Goal: Transaction & Acquisition: Purchase product/service

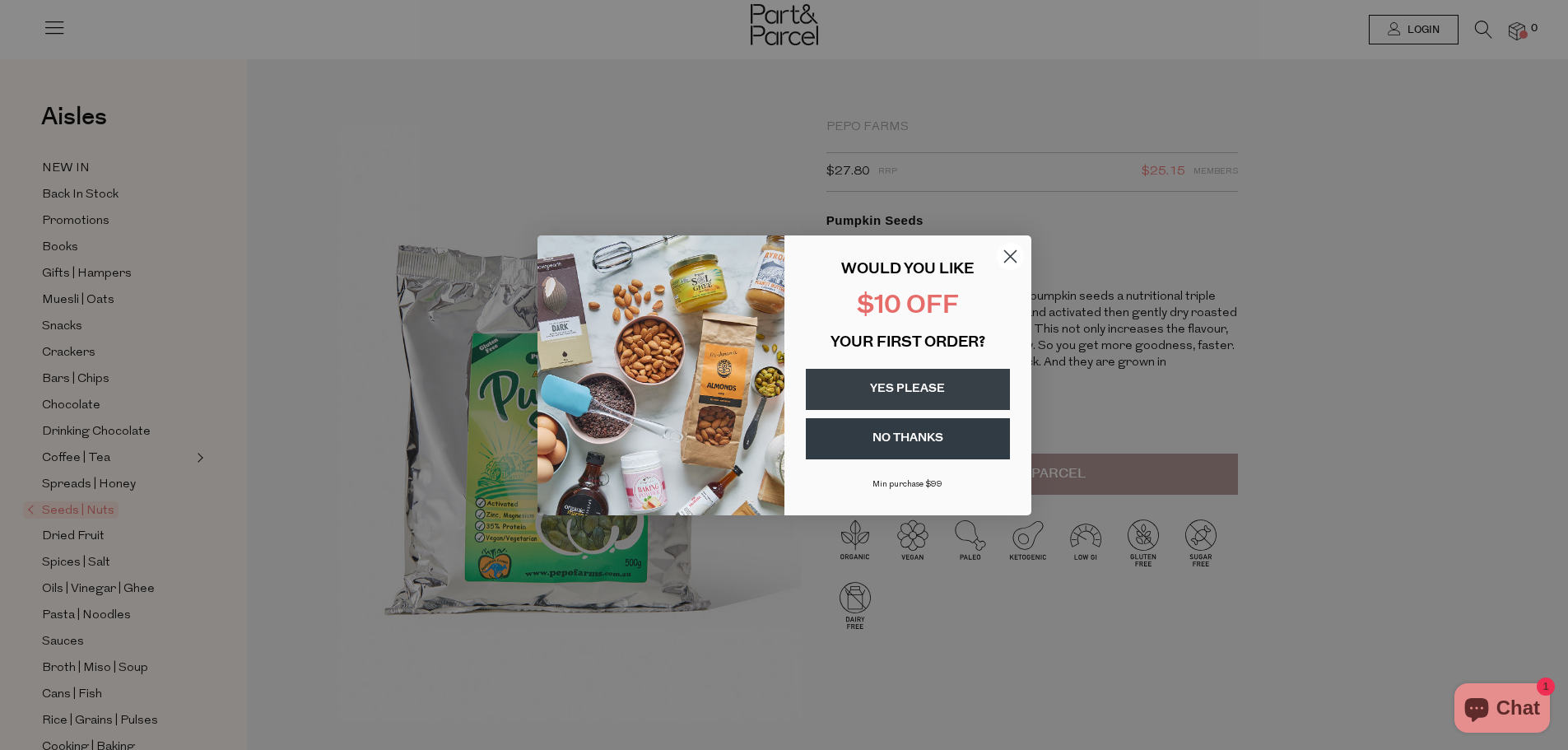
click at [1015, 248] on circle "Close dialog" at bounding box center [1010, 256] width 27 height 27
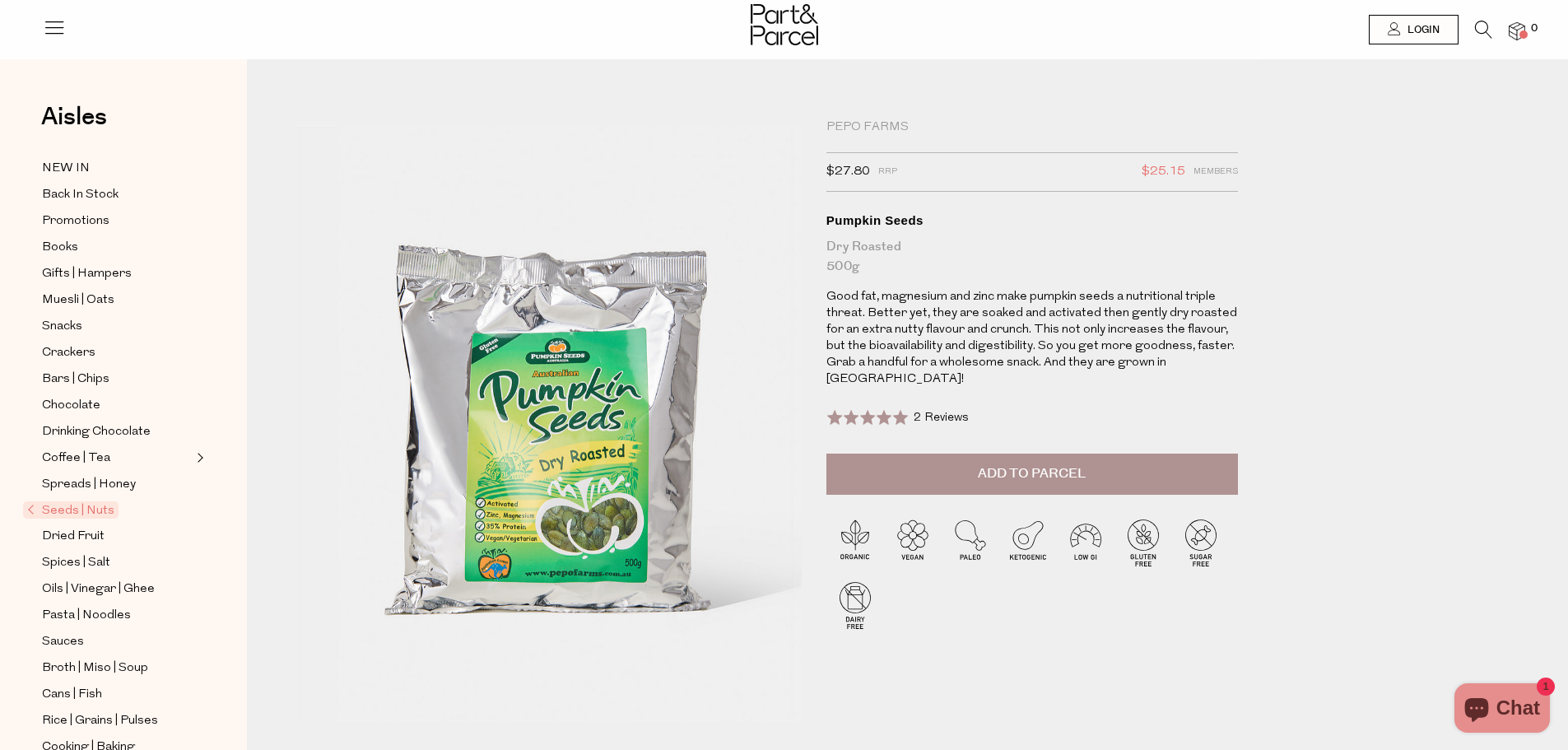
click at [1108, 465] on button "Add to Parcel" at bounding box center [1032, 473] width 411 height 41
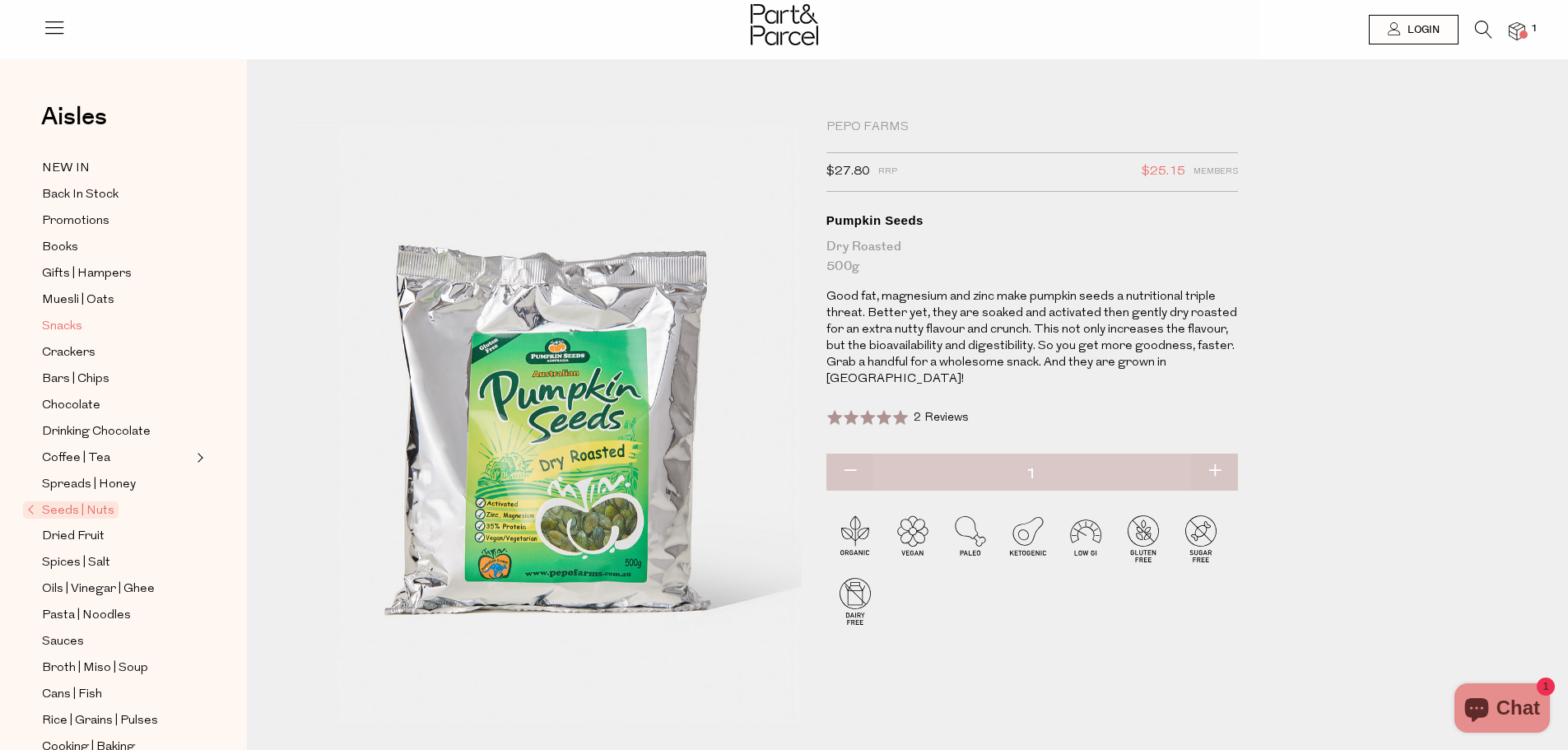
click at [75, 318] on span "Snacks" at bounding box center [62, 327] width 40 height 20
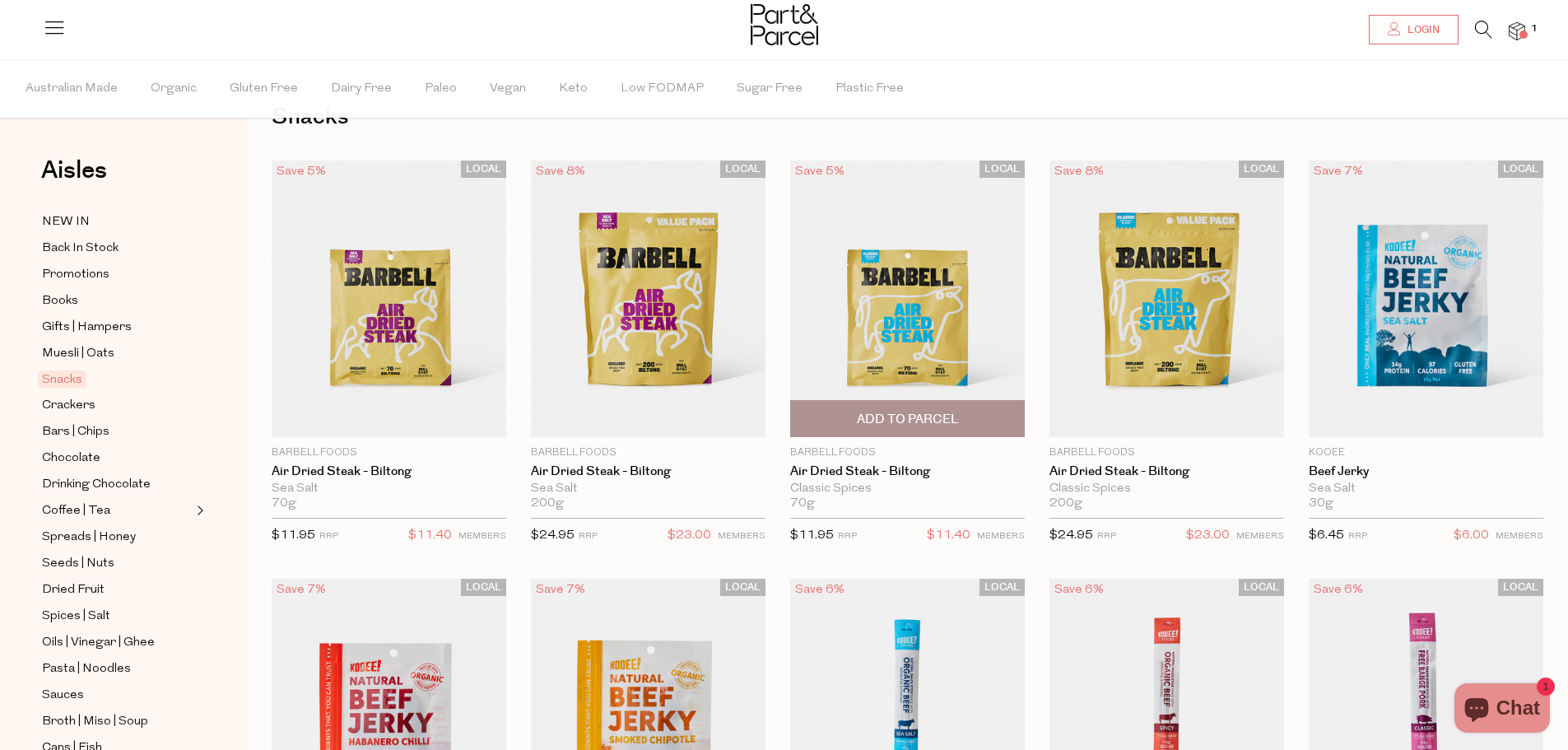
scroll to position [164, 0]
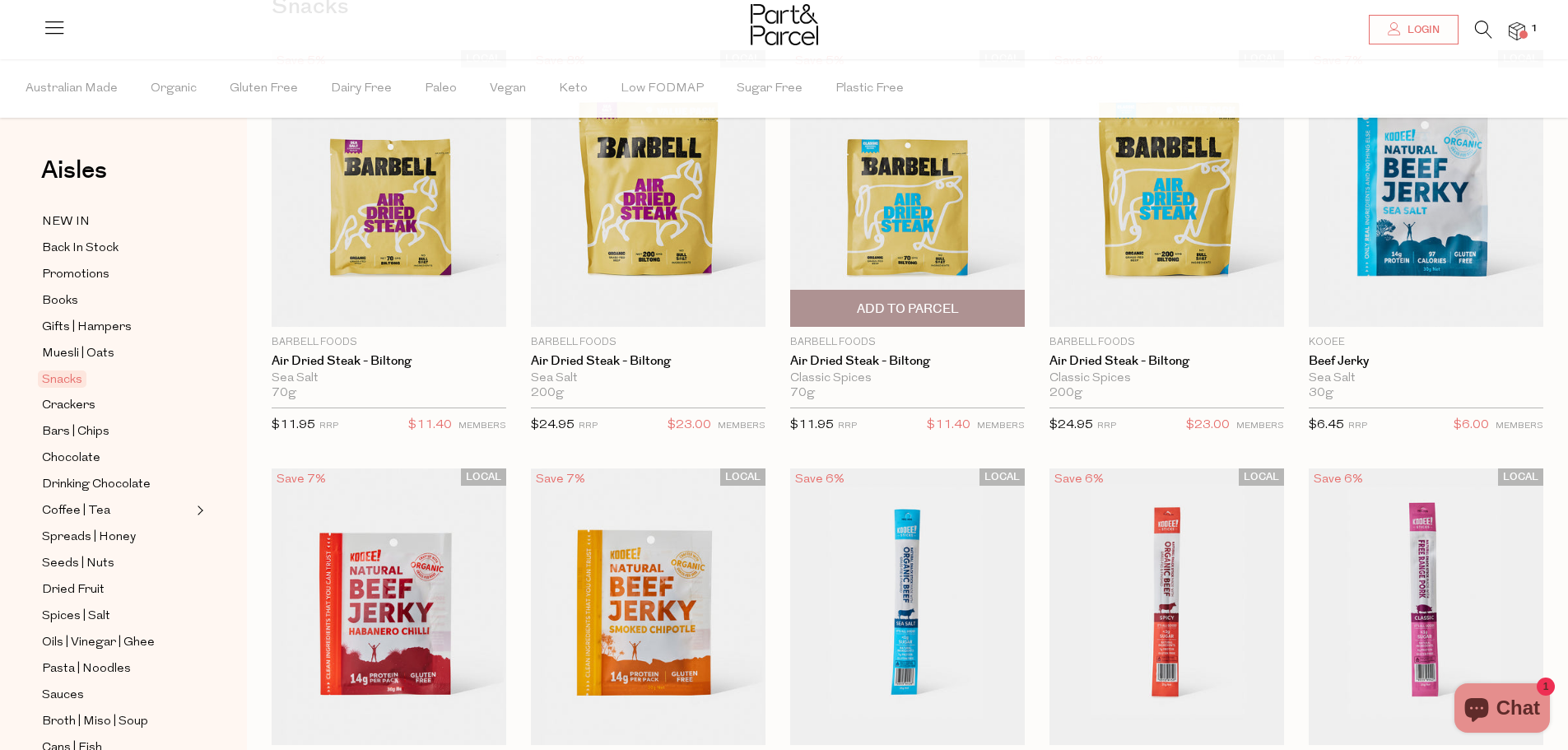
click at [915, 303] on span "Add To Parcel" at bounding box center [908, 309] width 102 height 18
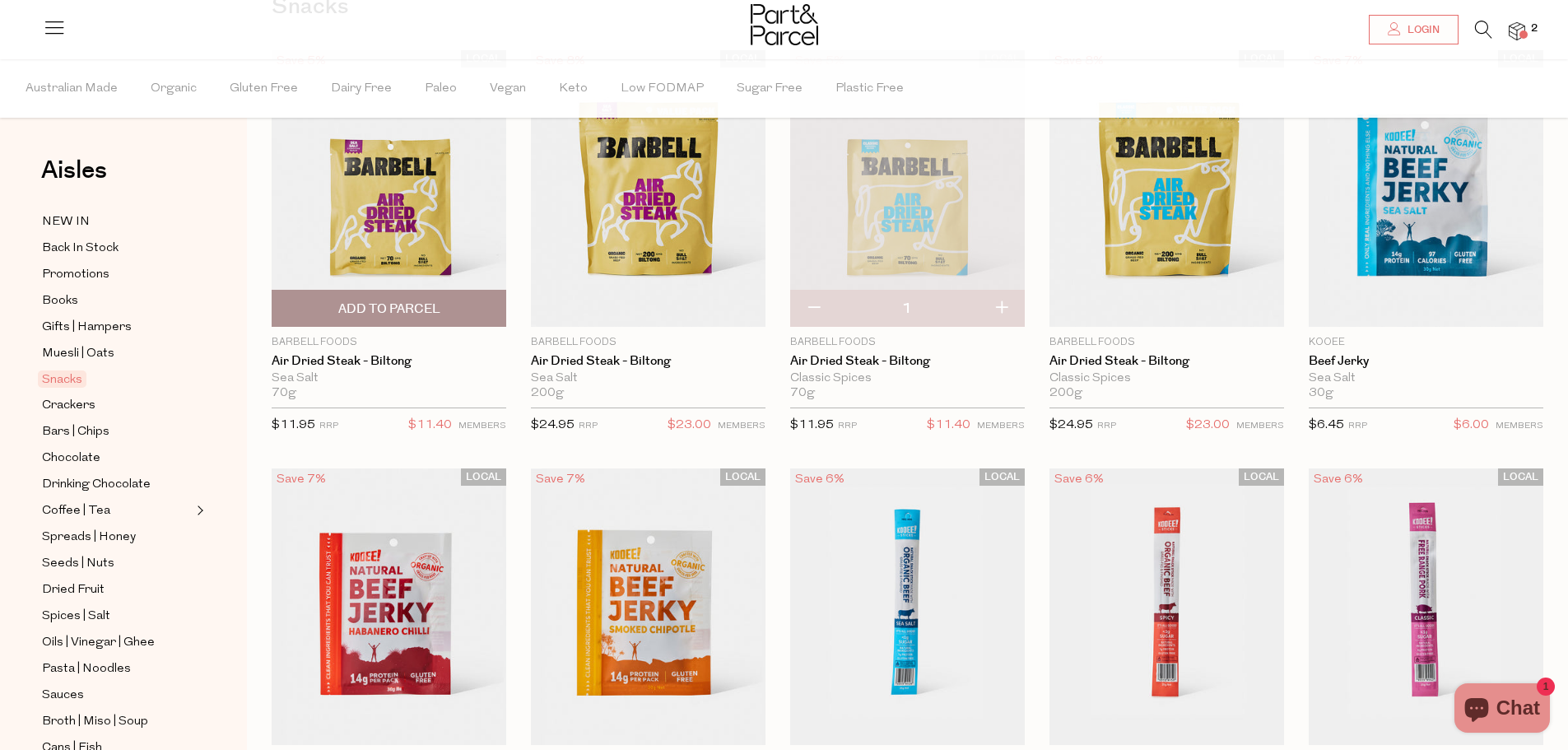
click at [436, 306] on span "Add To Parcel" at bounding box center [390, 309] width 102 height 18
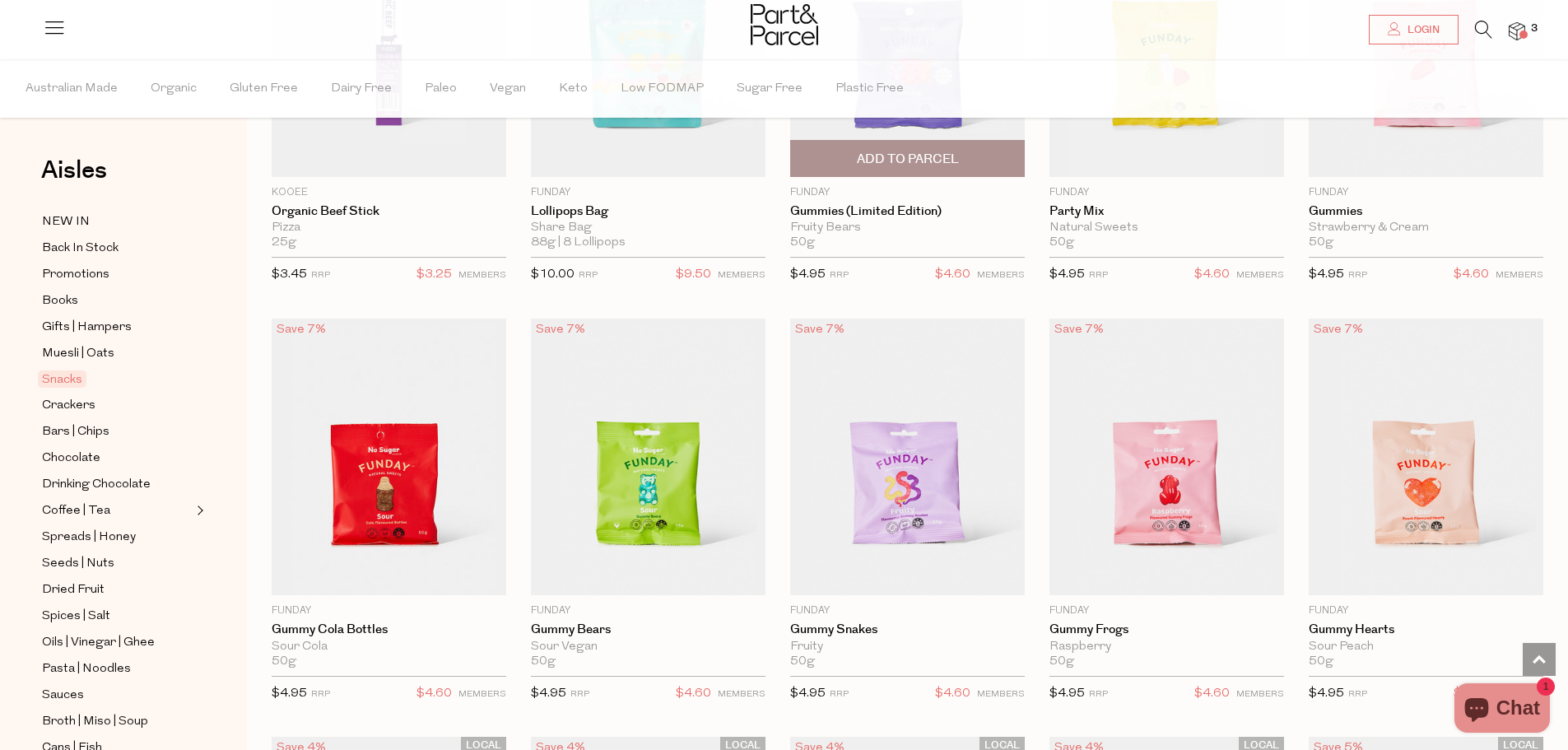
scroll to position [1152, 0]
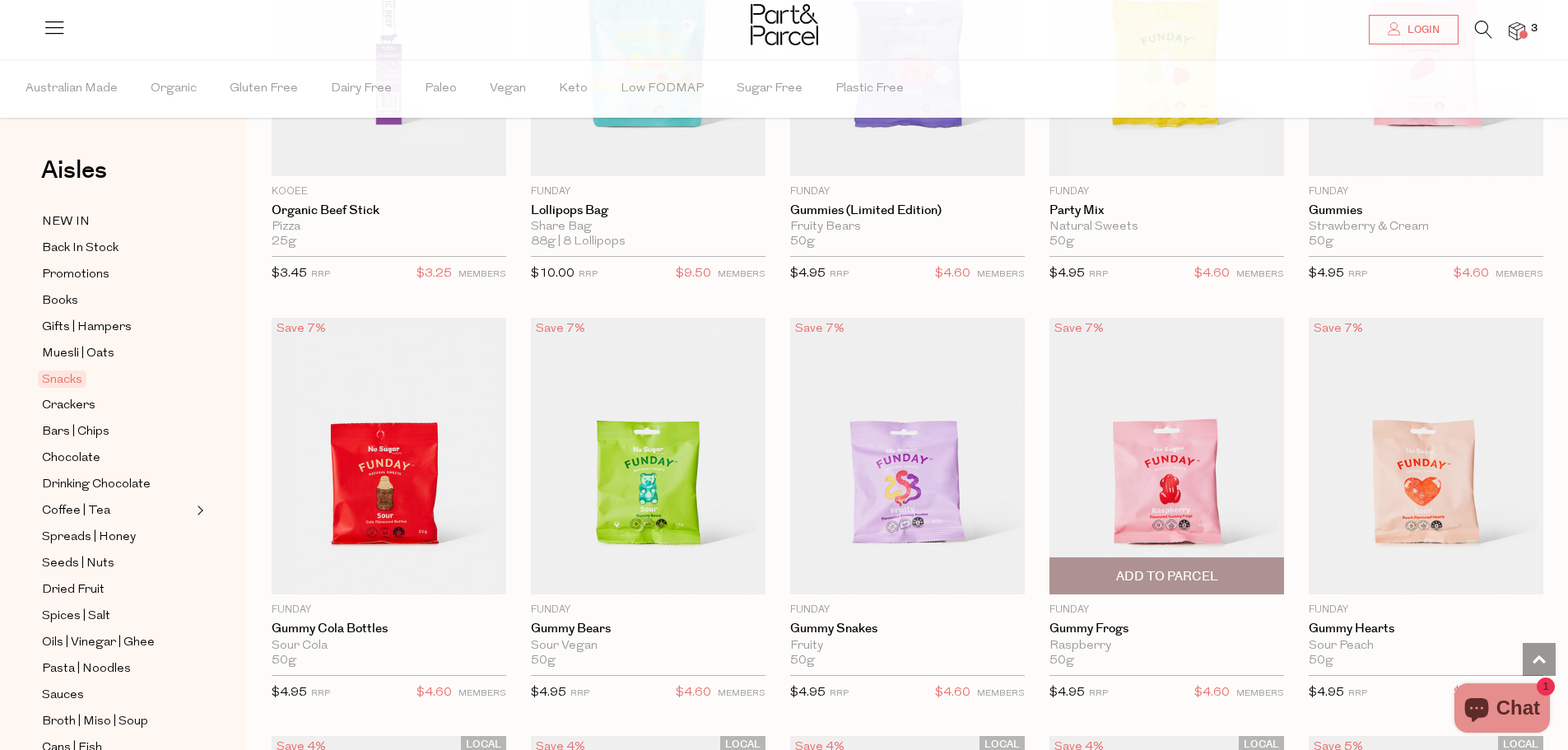
click at [1153, 562] on span "Add To Parcel" at bounding box center [1167, 576] width 225 height 35
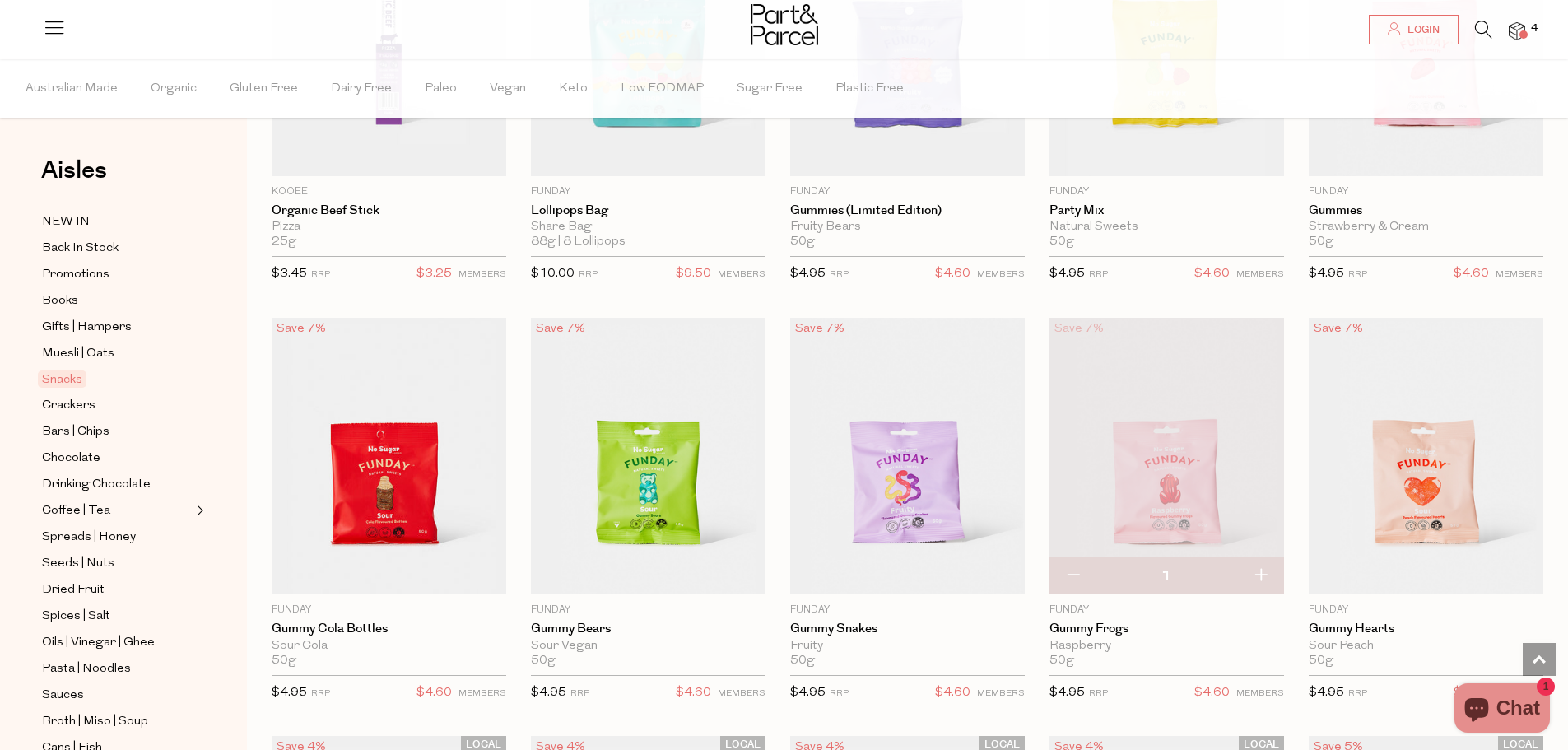
click at [1267, 574] on button "button" at bounding box center [1260, 576] width 47 height 36
type input "2"
click at [1000, 572] on span "Add To Parcel" at bounding box center [908, 576] width 225 height 35
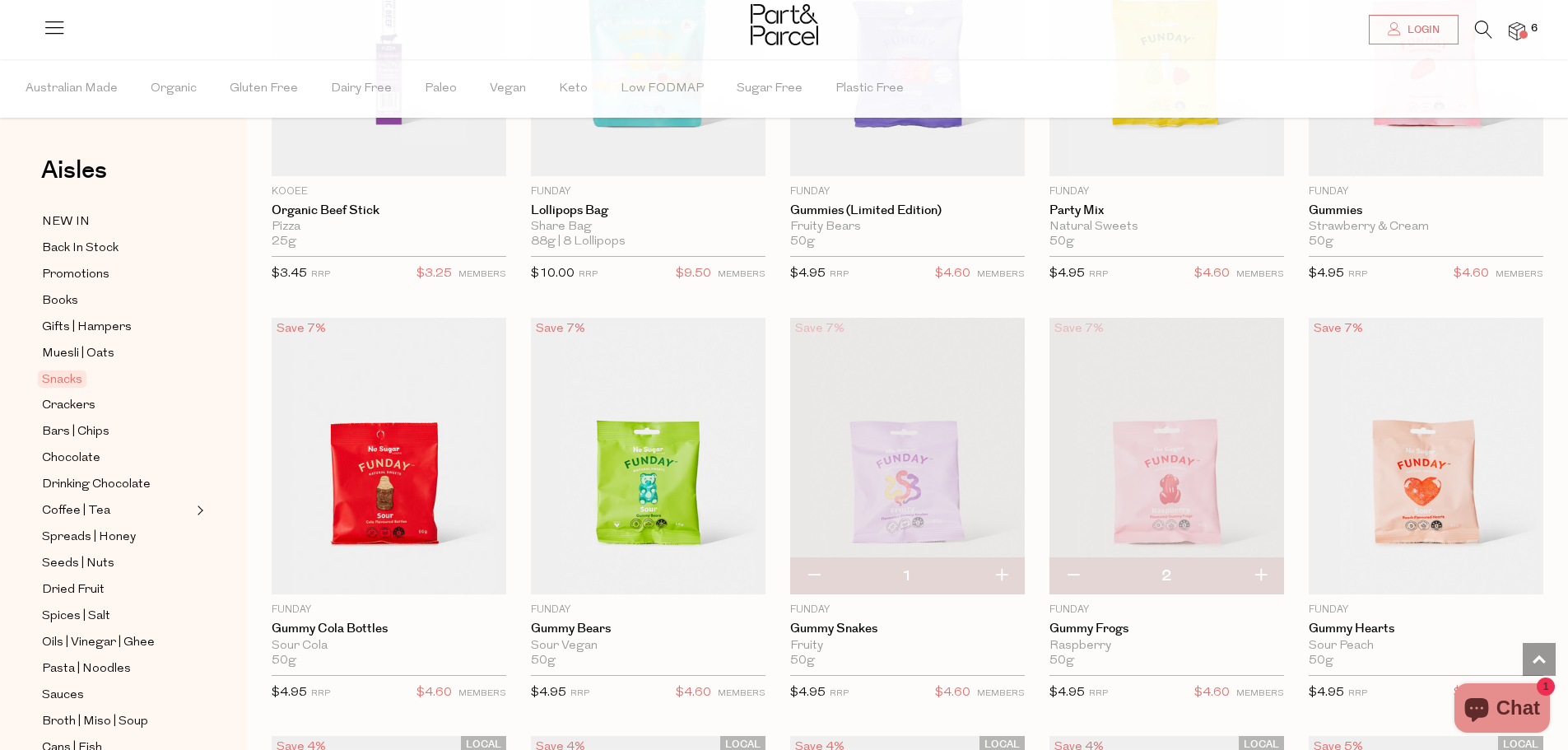
click at [1001, 573] on button "button" at bounding box center [1001, 576] width 47 height 36
type input "2"
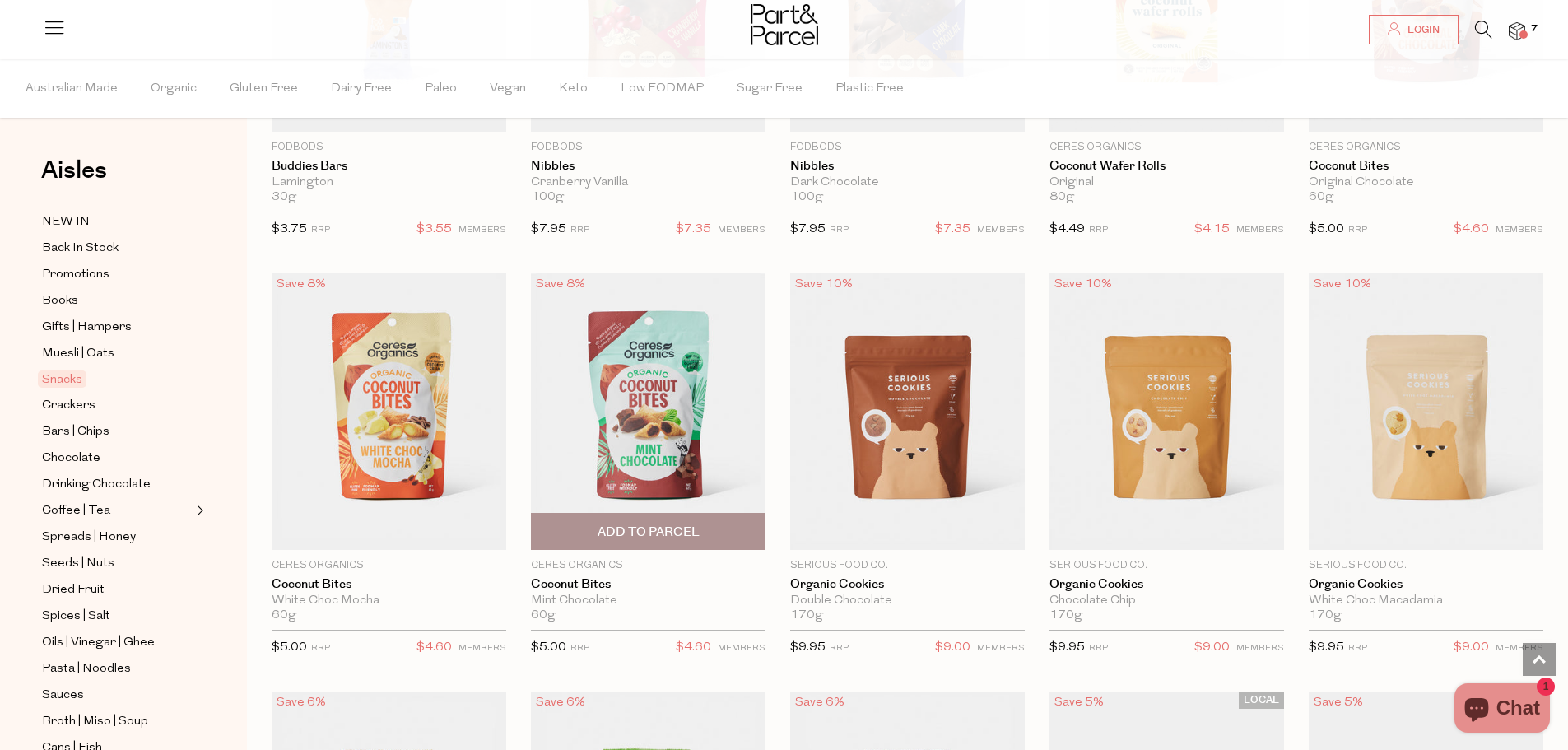
scroll to position [2470, 0]
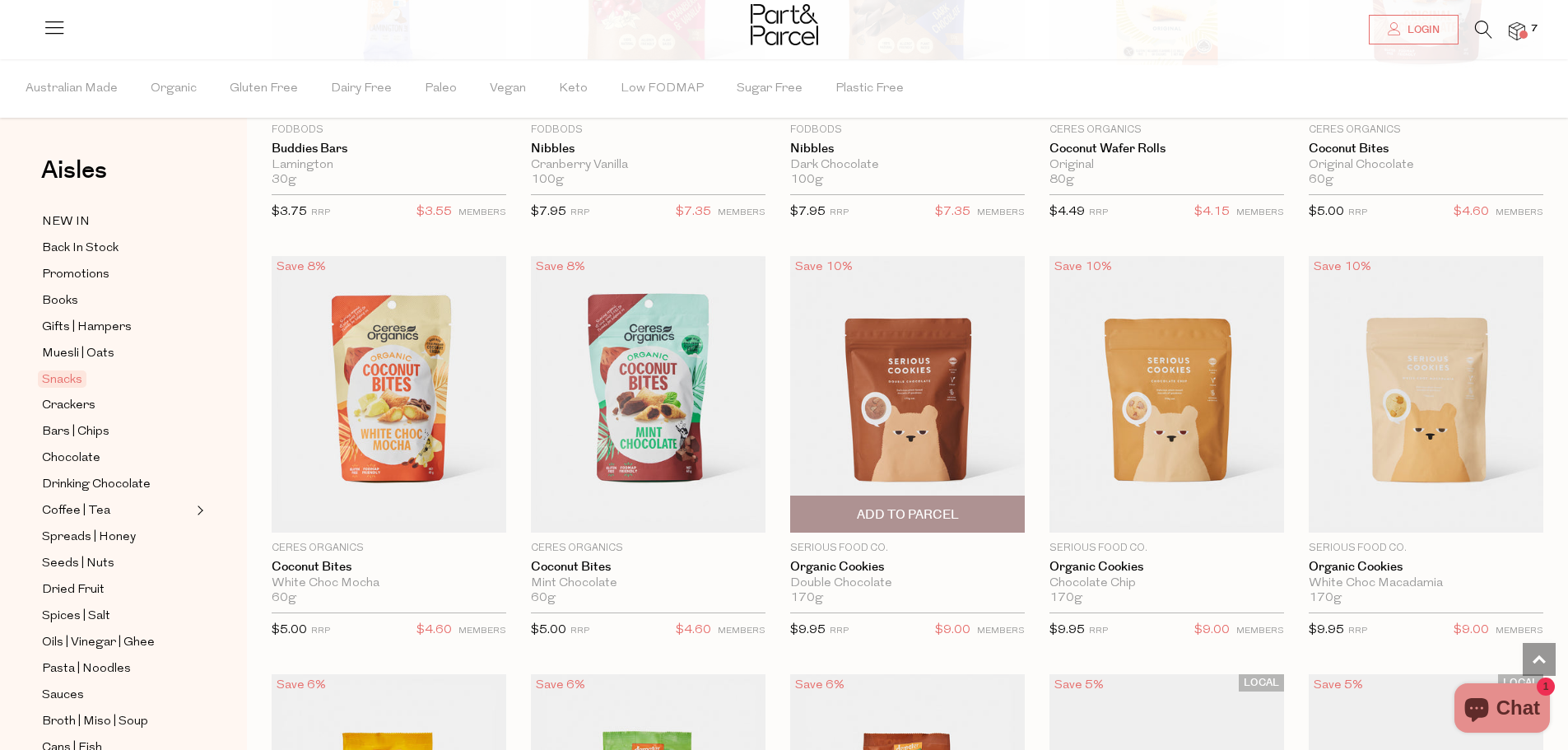
click at [956, 515] on span "Add To Parcel" at bounding box center [908, 515] width 102 height 18
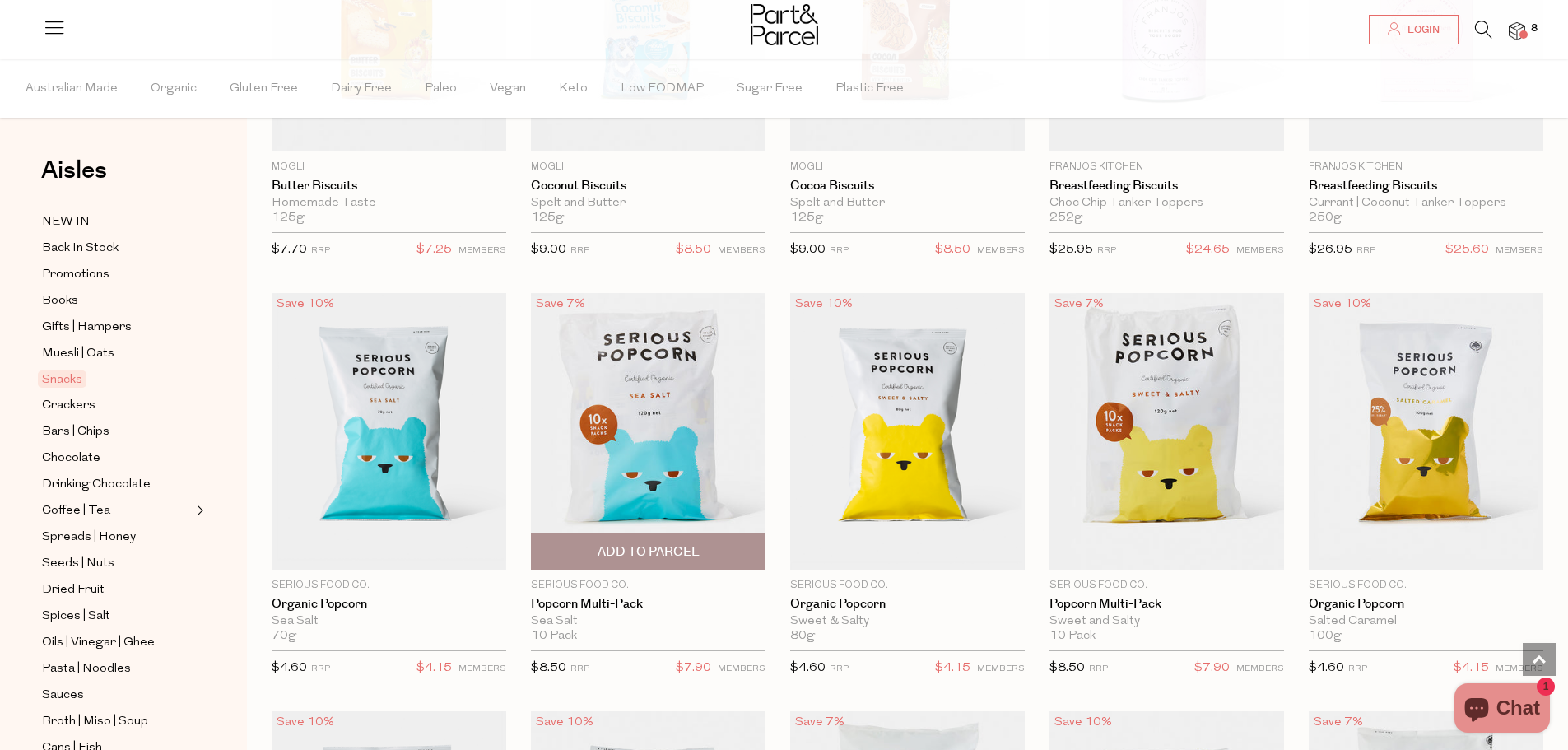
scroll to position [3292, 0]
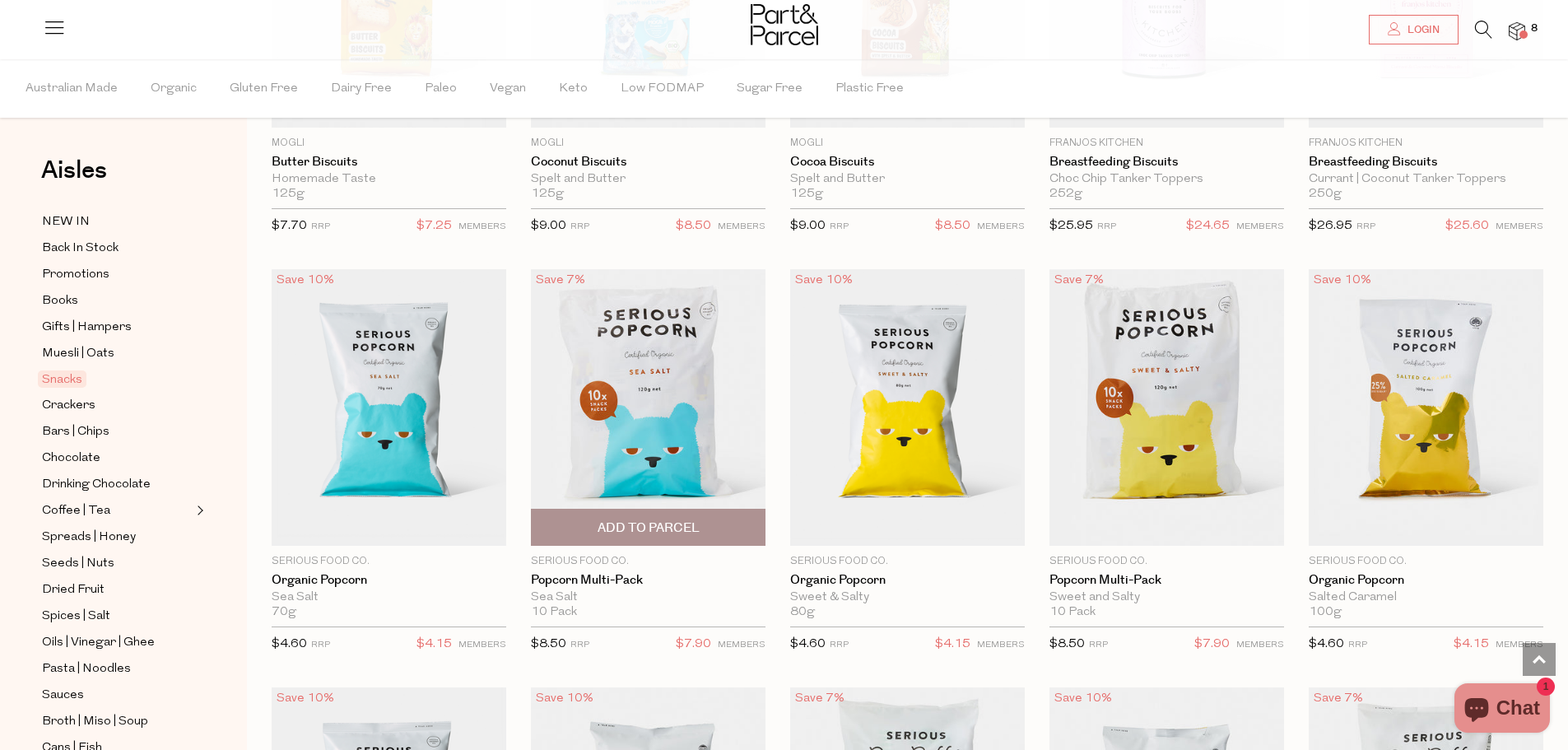
click at [758, 516] on span "Add To Parcel" at bounding box center [648, 527] width 225 height 35
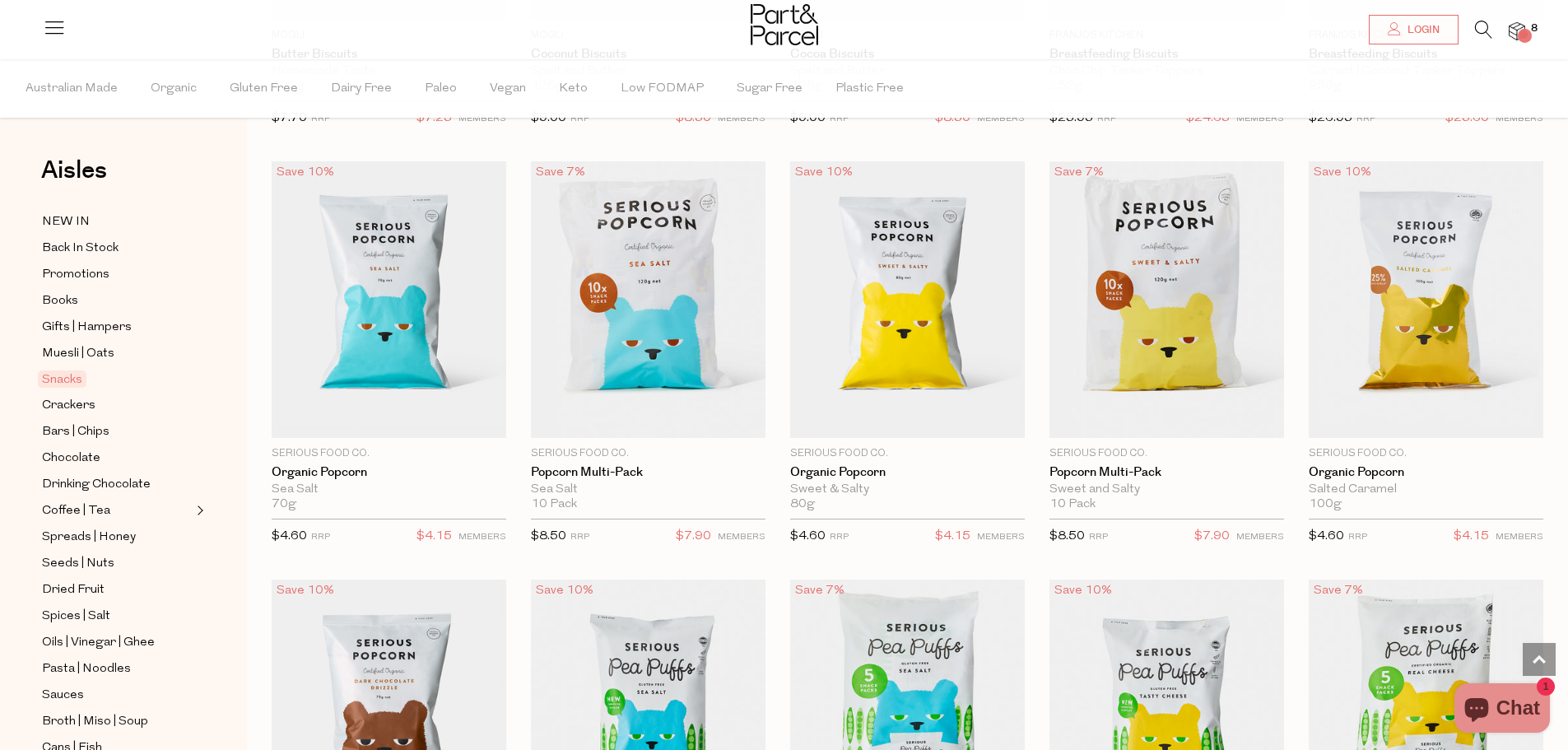
scroll to position [3622, 0]
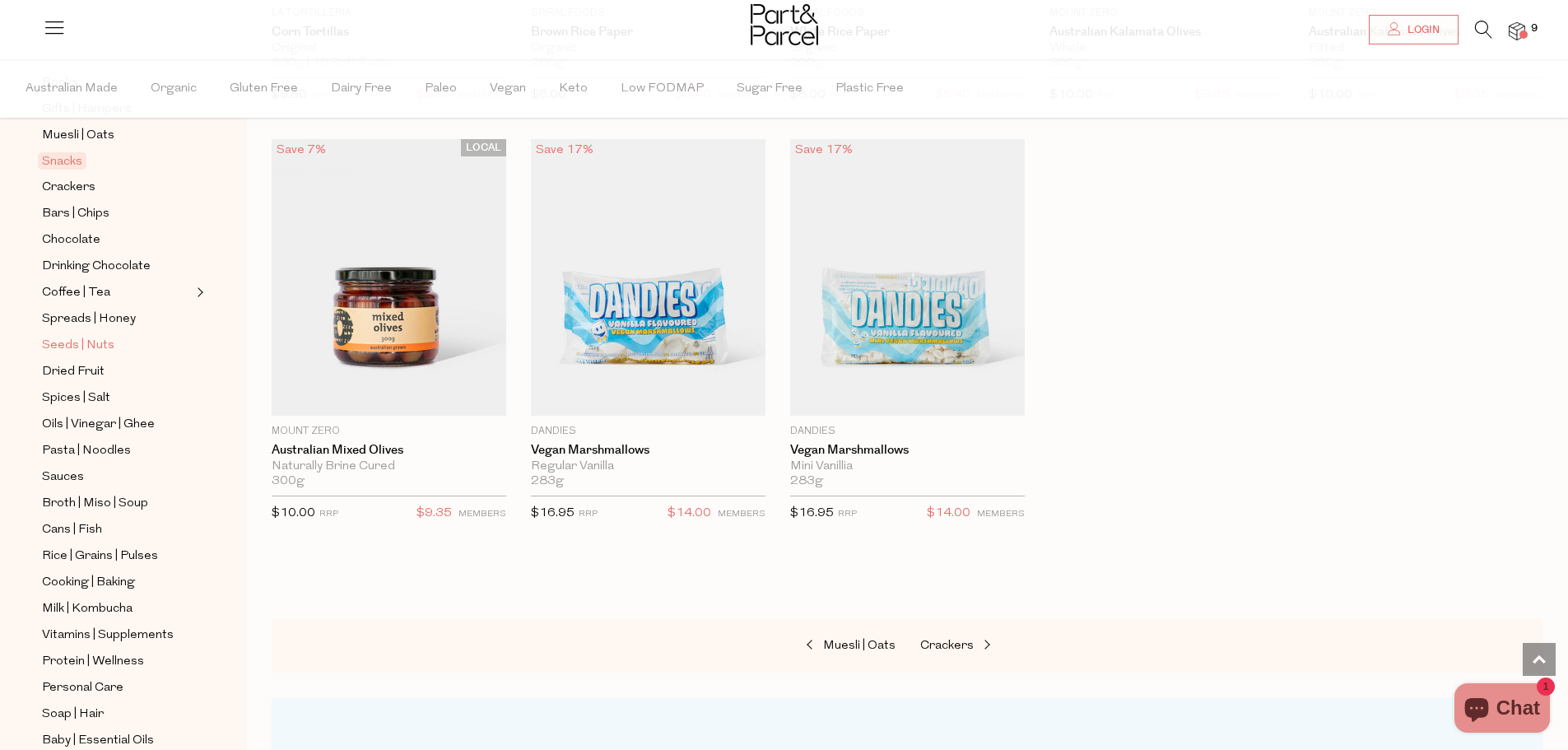
scroll to position [247, 0]
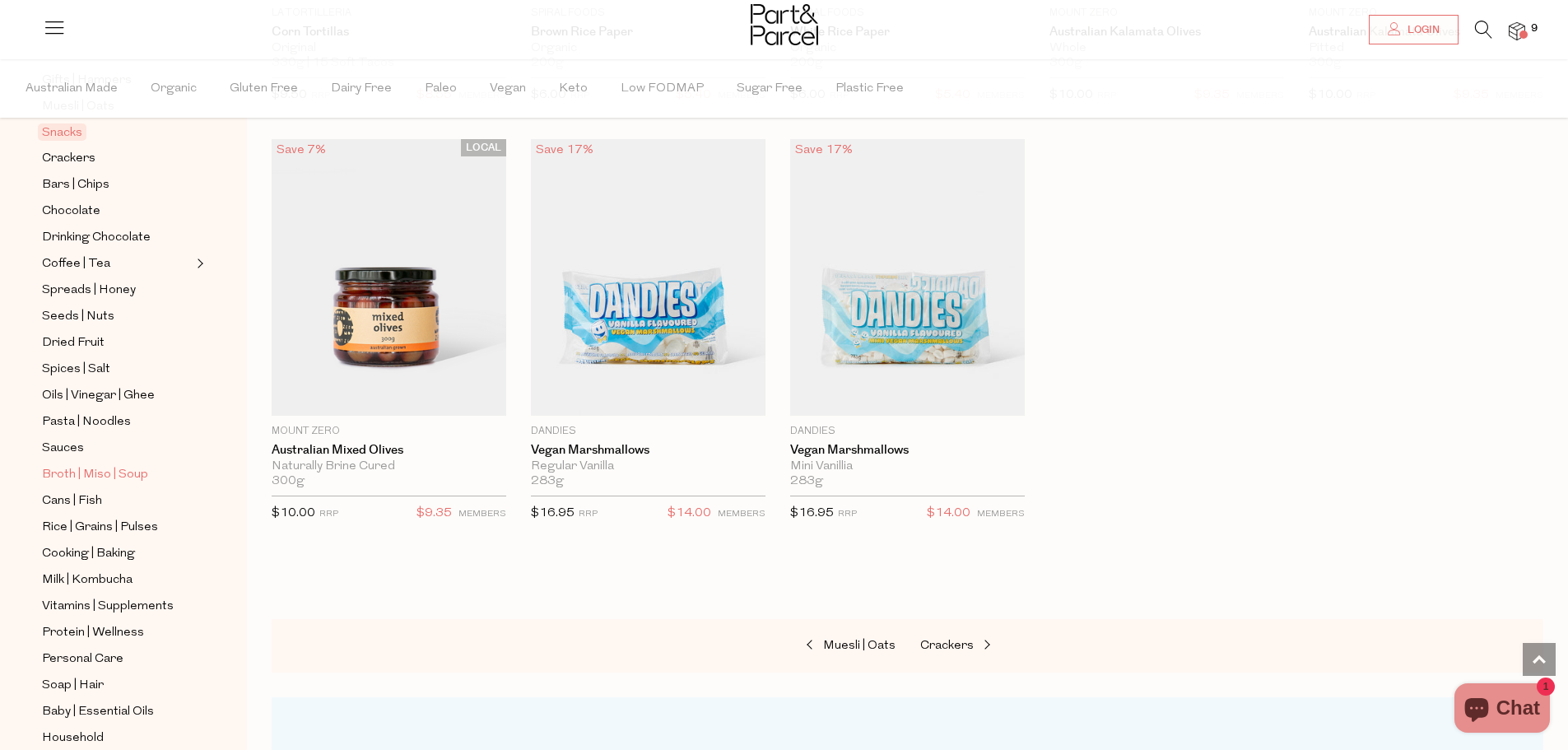
click at [101, 465] on span "Broth | Miso | Soup" at bounding box center [95, 475] width 106 height 20
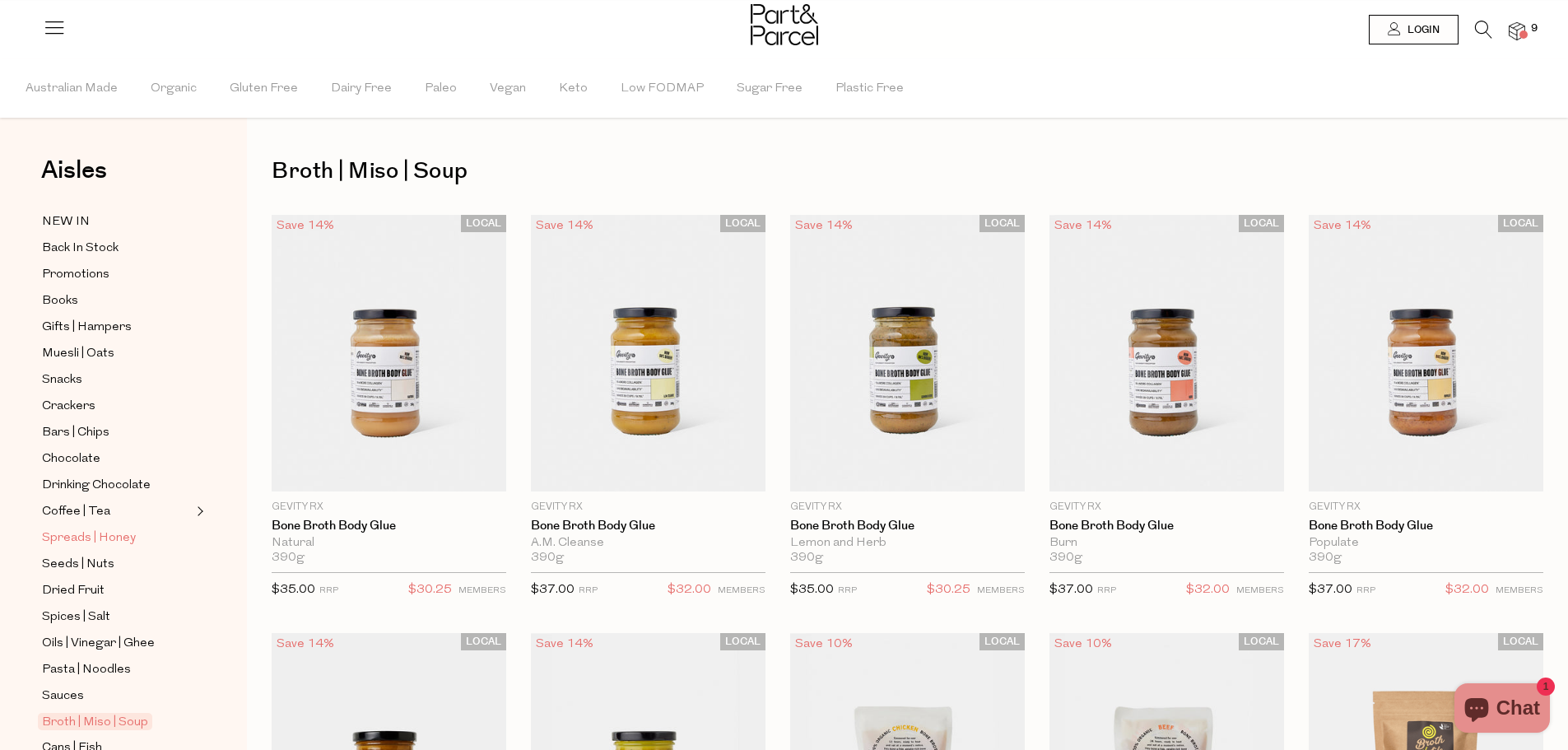
click at [110, 529] on span "Spreads | Honey" at bounding box center [89, 539] width 94 height 20
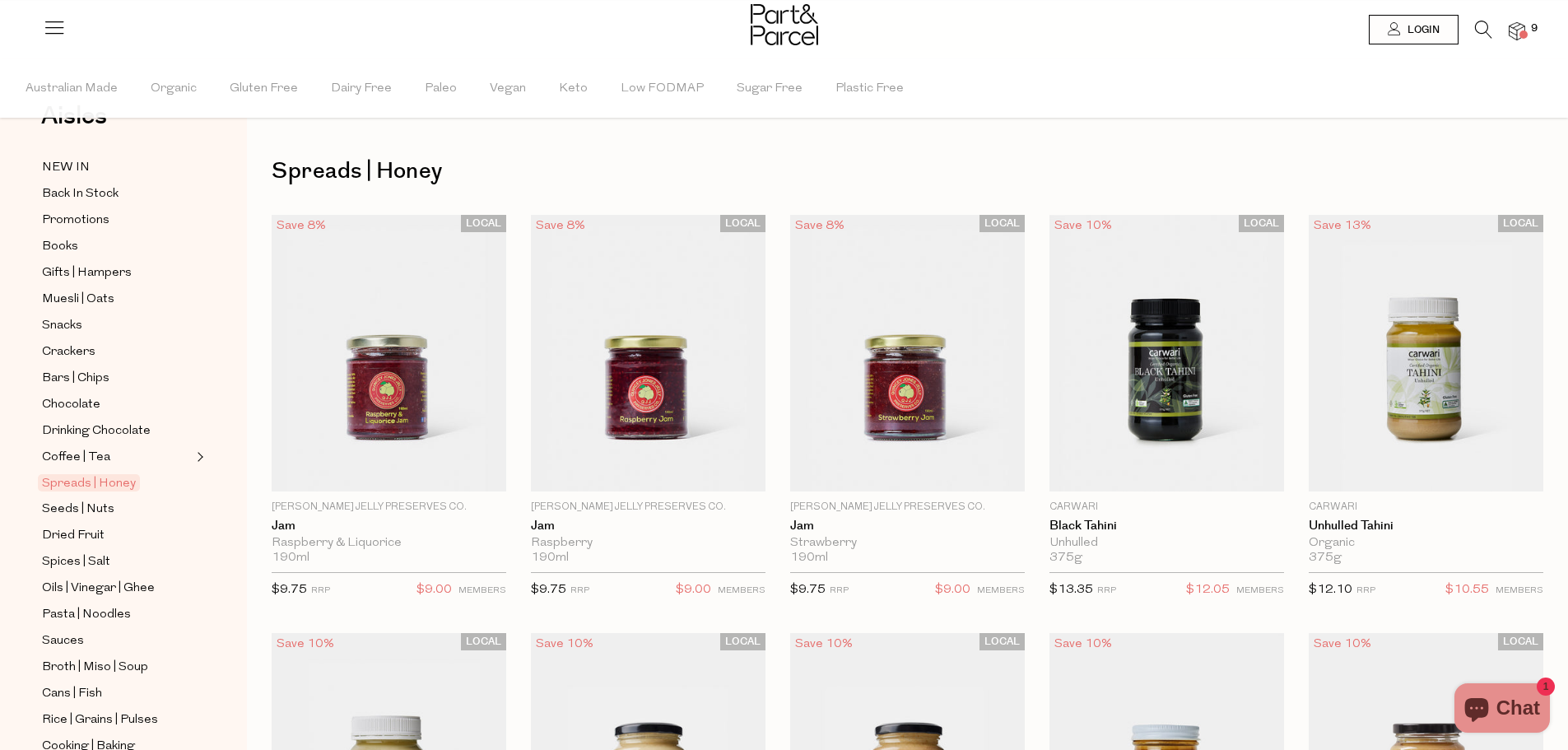
scroll to position [82, 0]
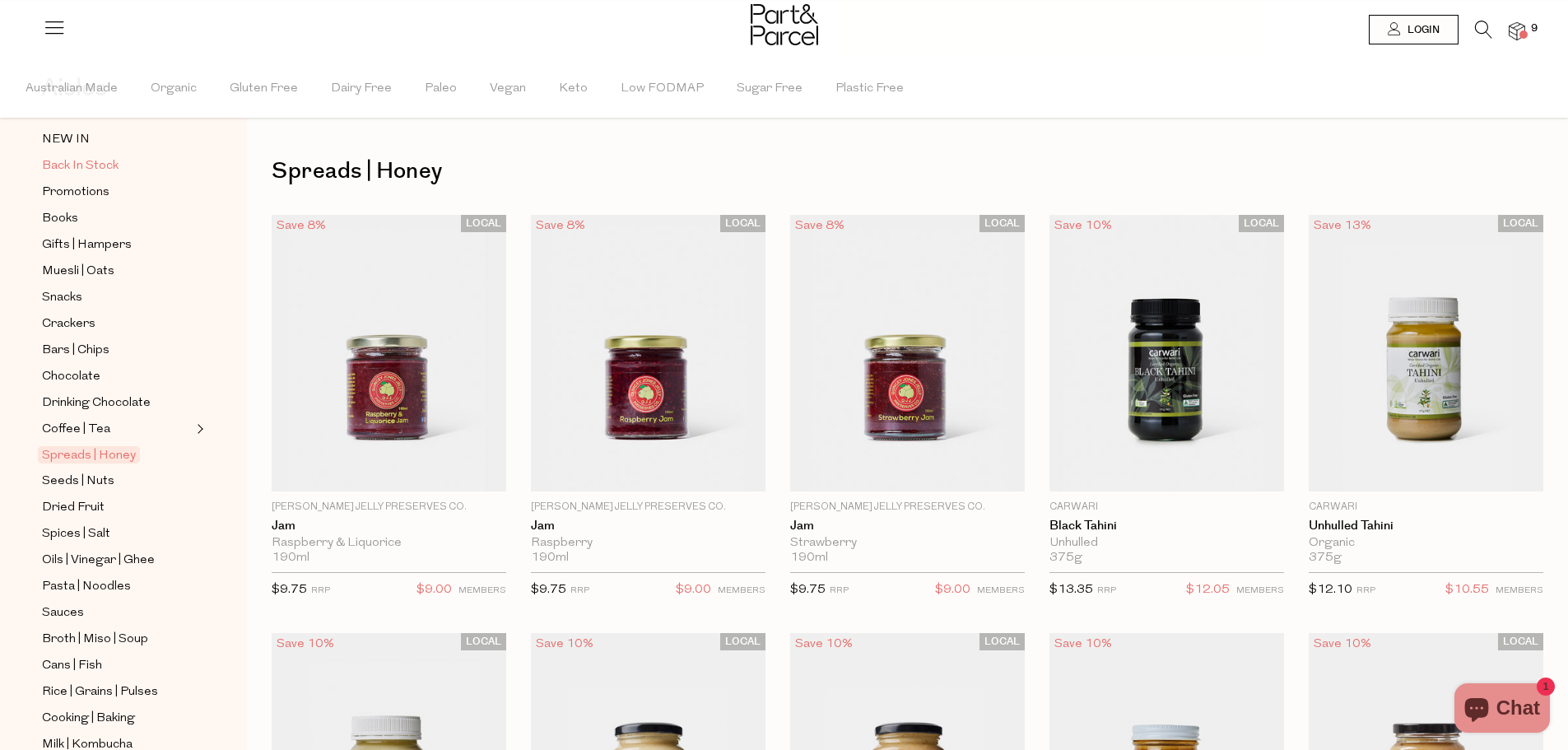
click at [75, 162] on span "Back In Stock" at bounding box center [80, 167] width 76 height 20
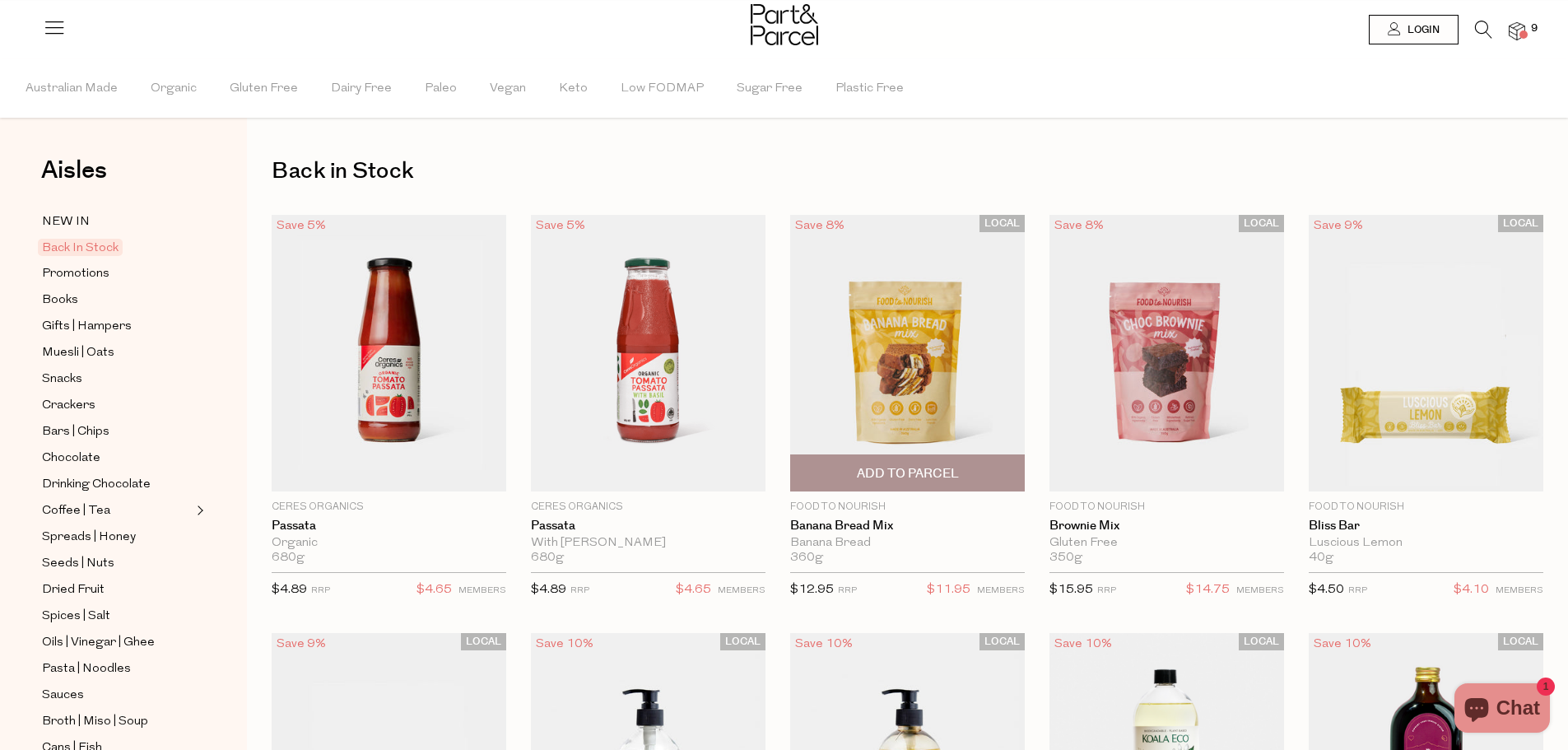
click at [885, 414] on img at bounding box center [908, 353] width 235 height 277
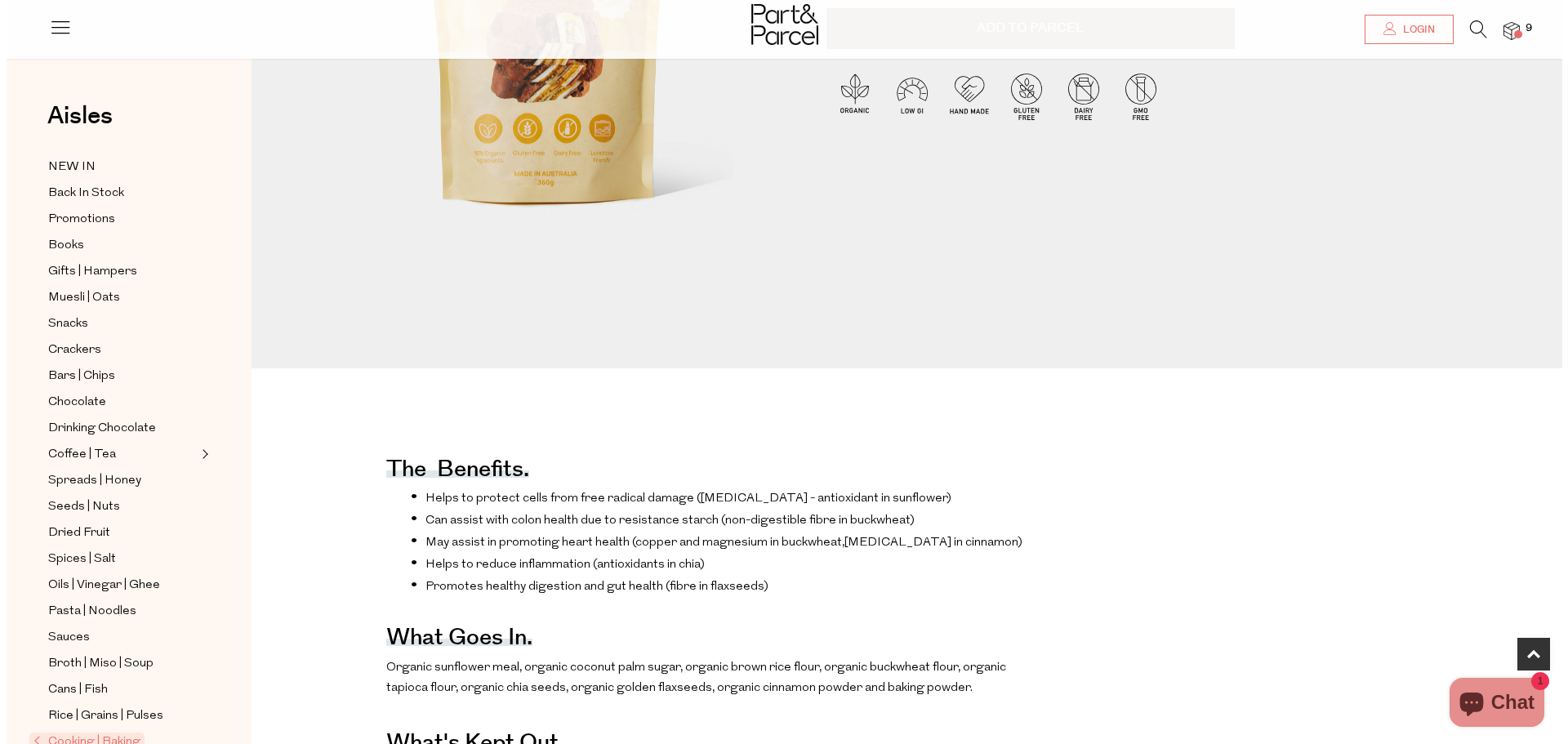
scroll to position [163, 0]
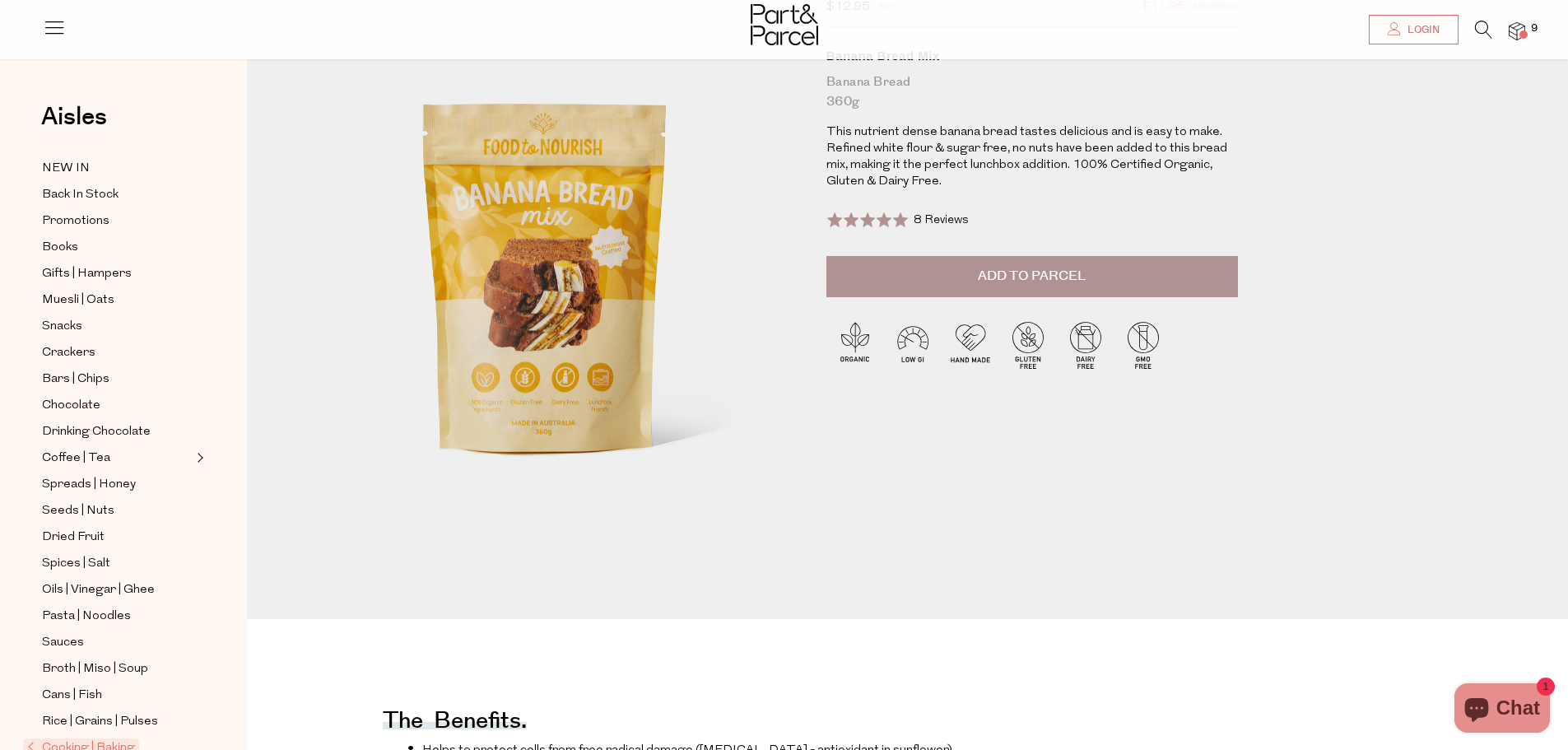
click at [1518, 33] on img at bounding box center [1518, 32] width 17 height 19
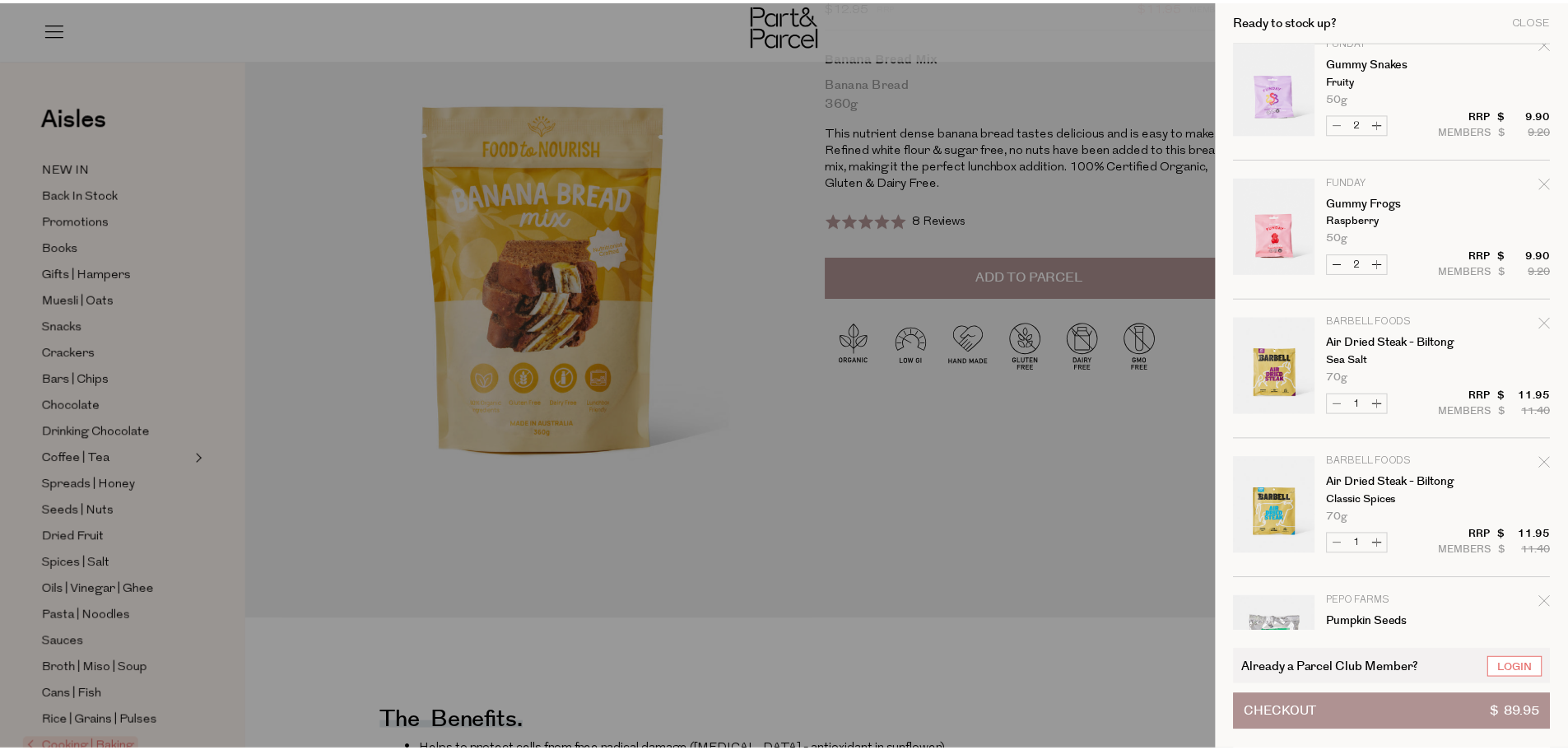
scroll to position [329, 0]
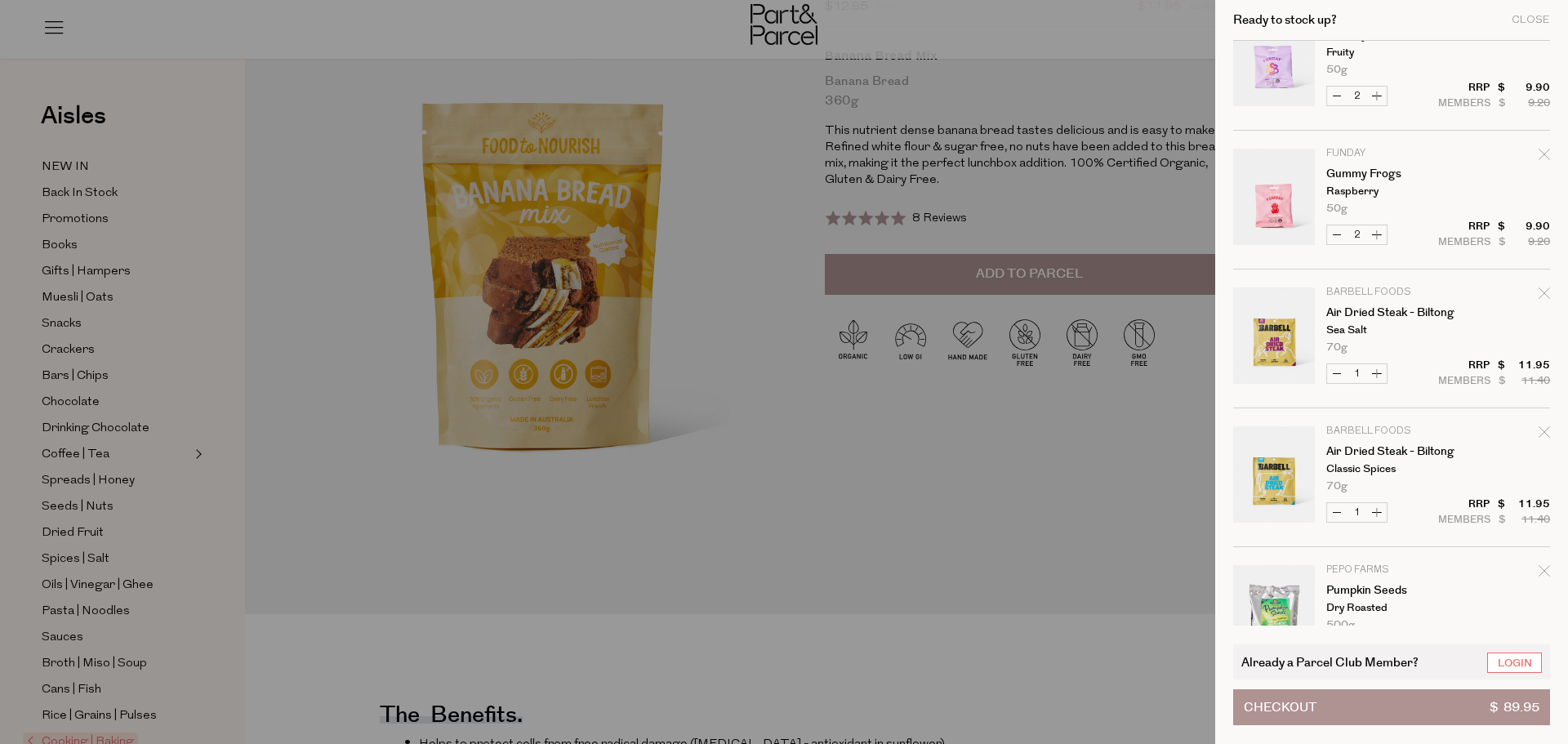
click at [1130, 278] on div at bounding box center [784, 372] width 1568 height 744
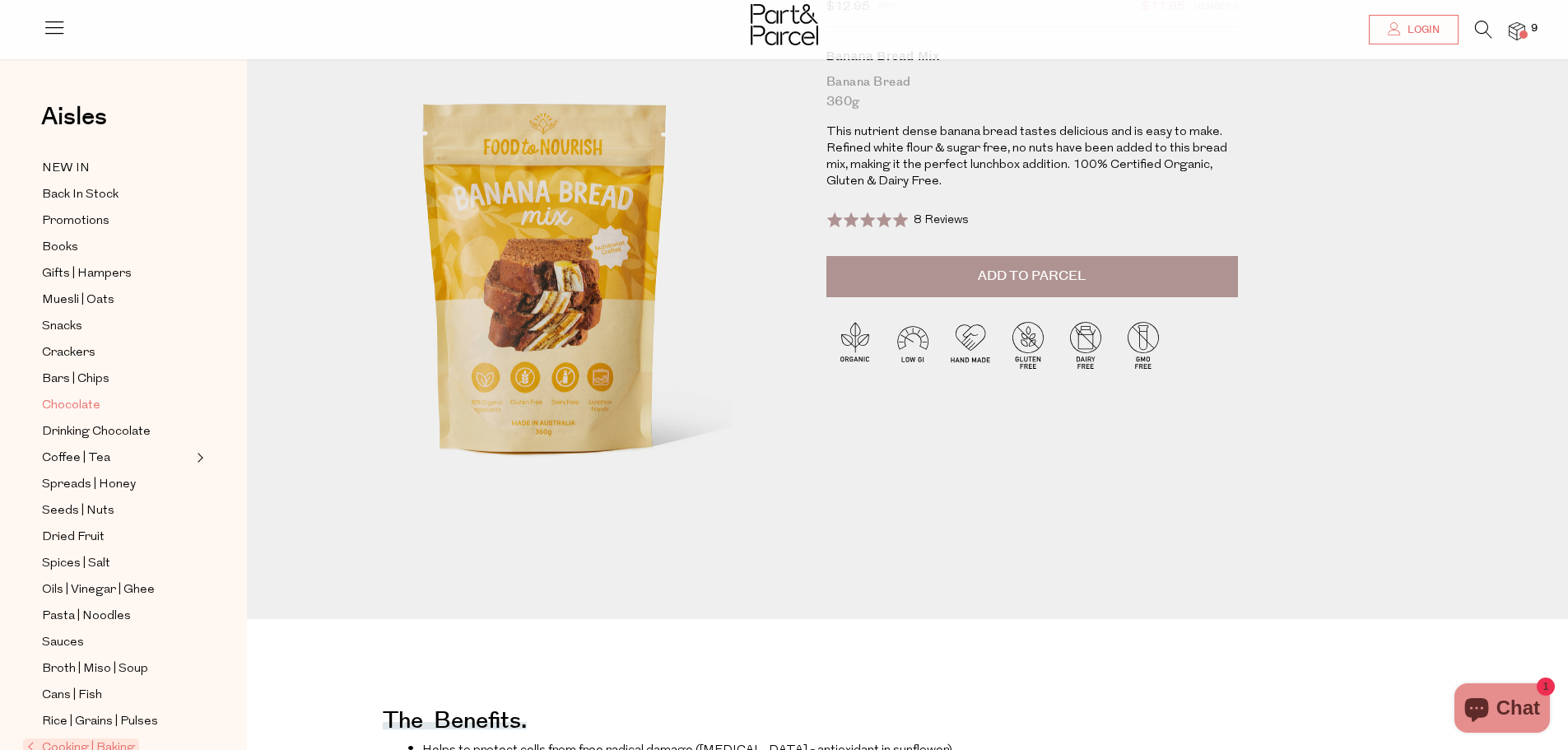
click at [57, 396] on span "Chocolate" at bounding box center [71, 406] width 59 height 20
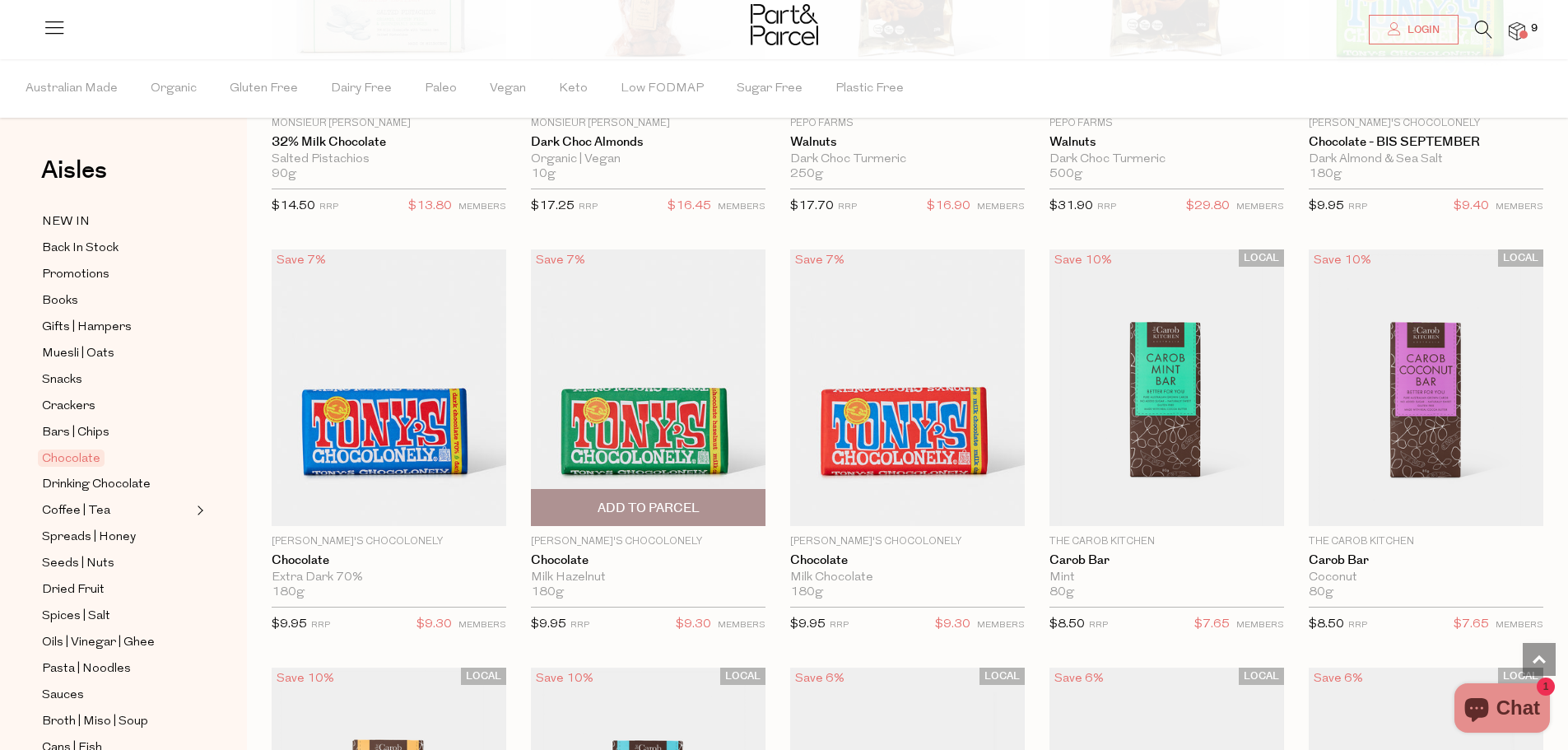
scroll to position [3458, 0]
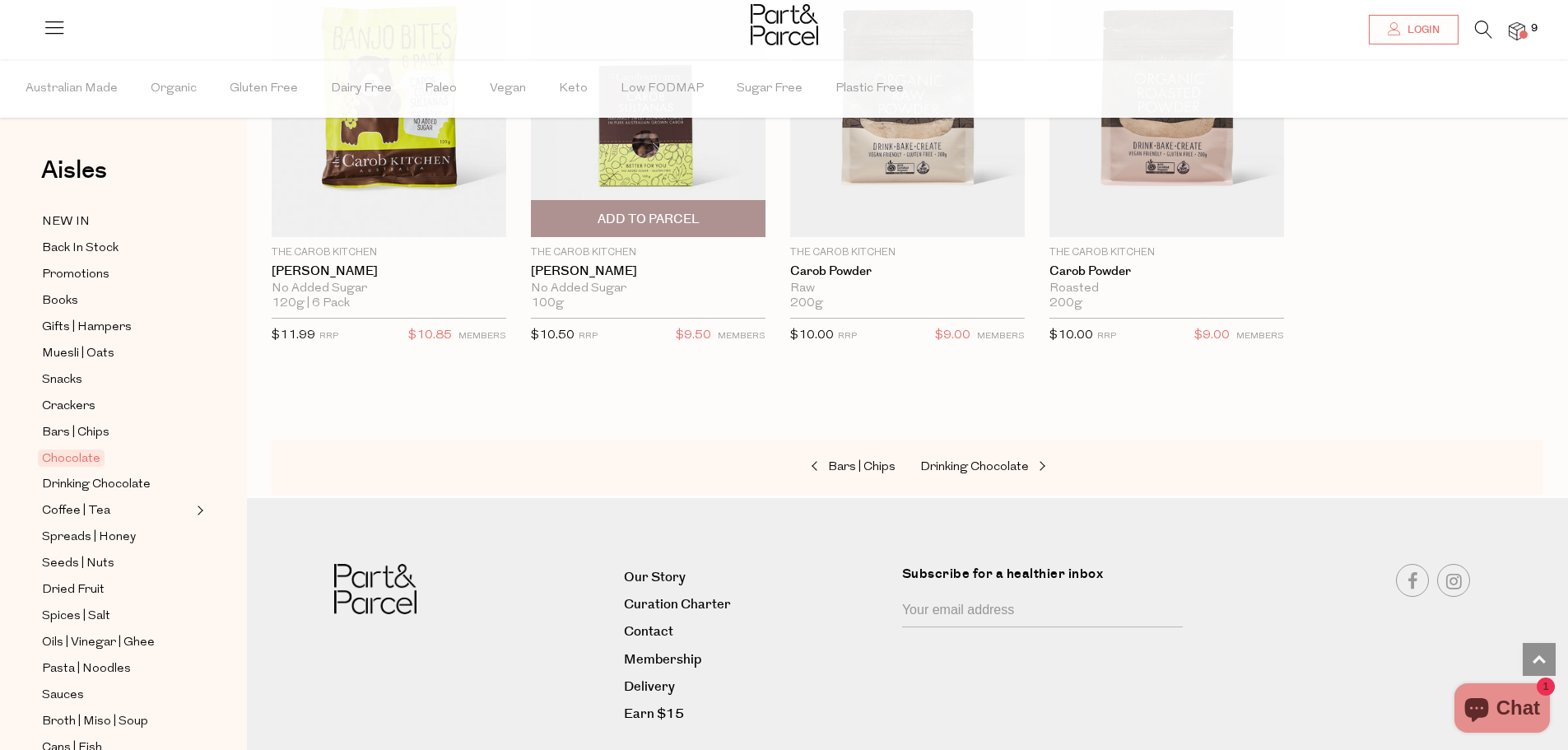
scroll to position [4528, 0]
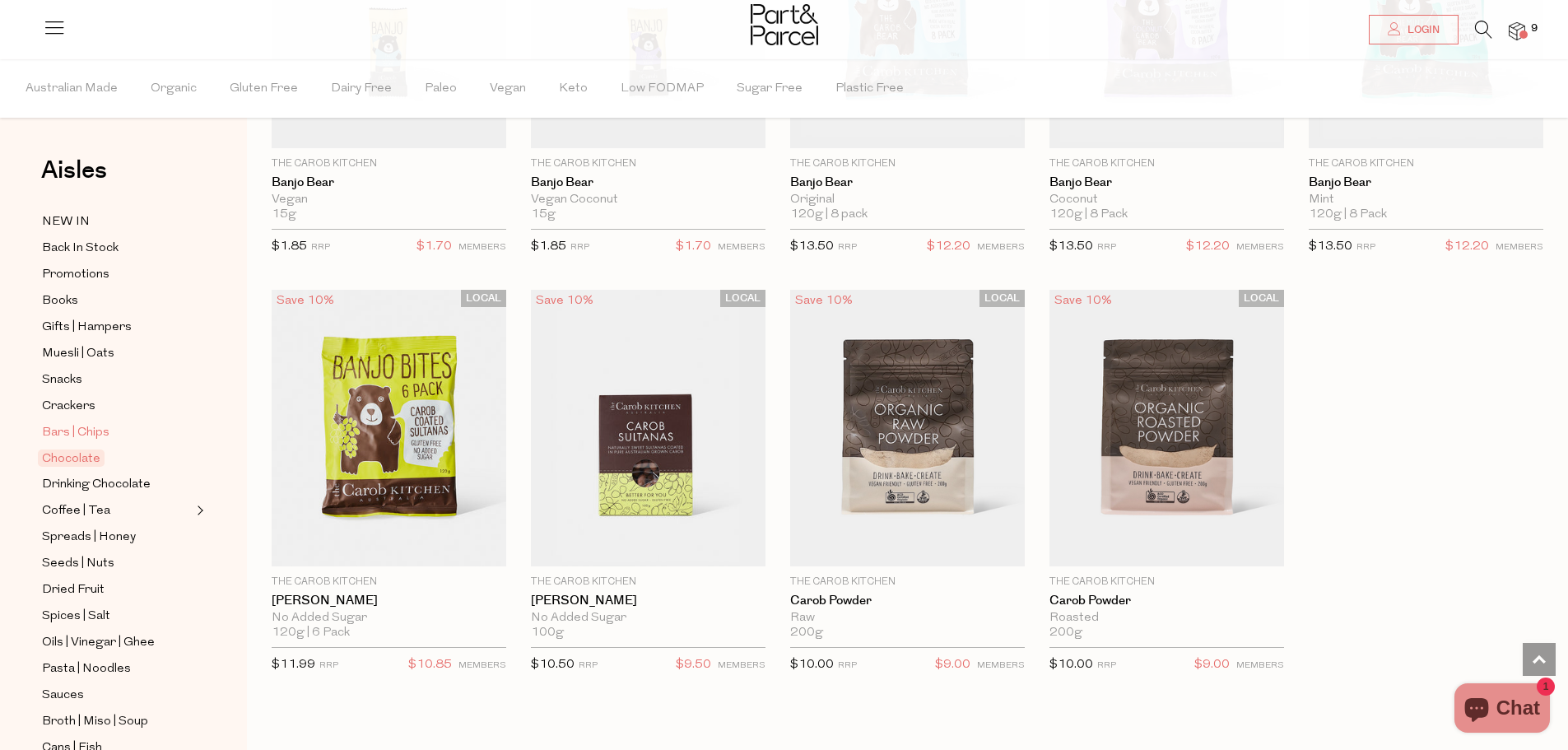
click at [98, 423] on span "Bars | Chips" at bounding box center [75, 433] width 68 height 20
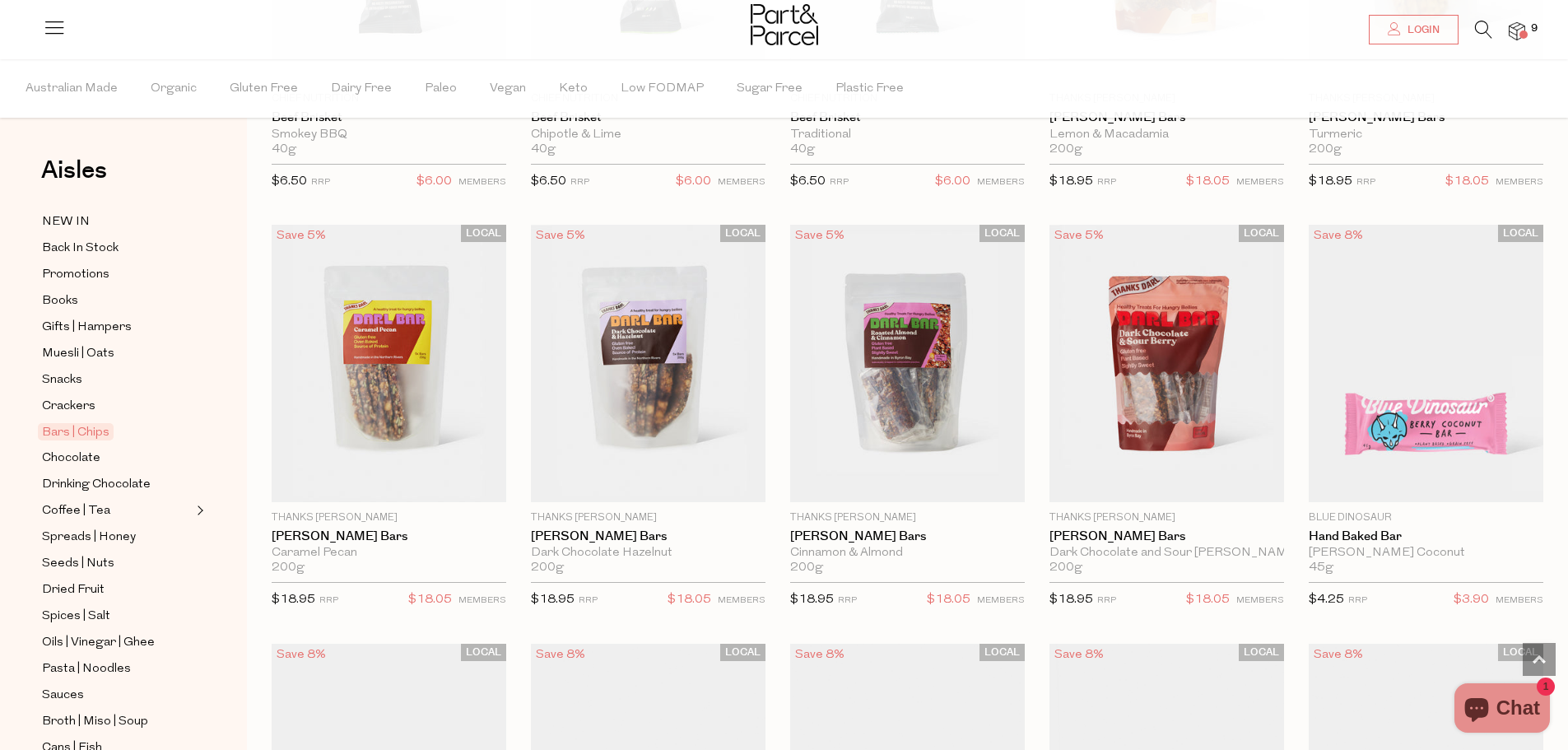
scroll to position [2304, 0]
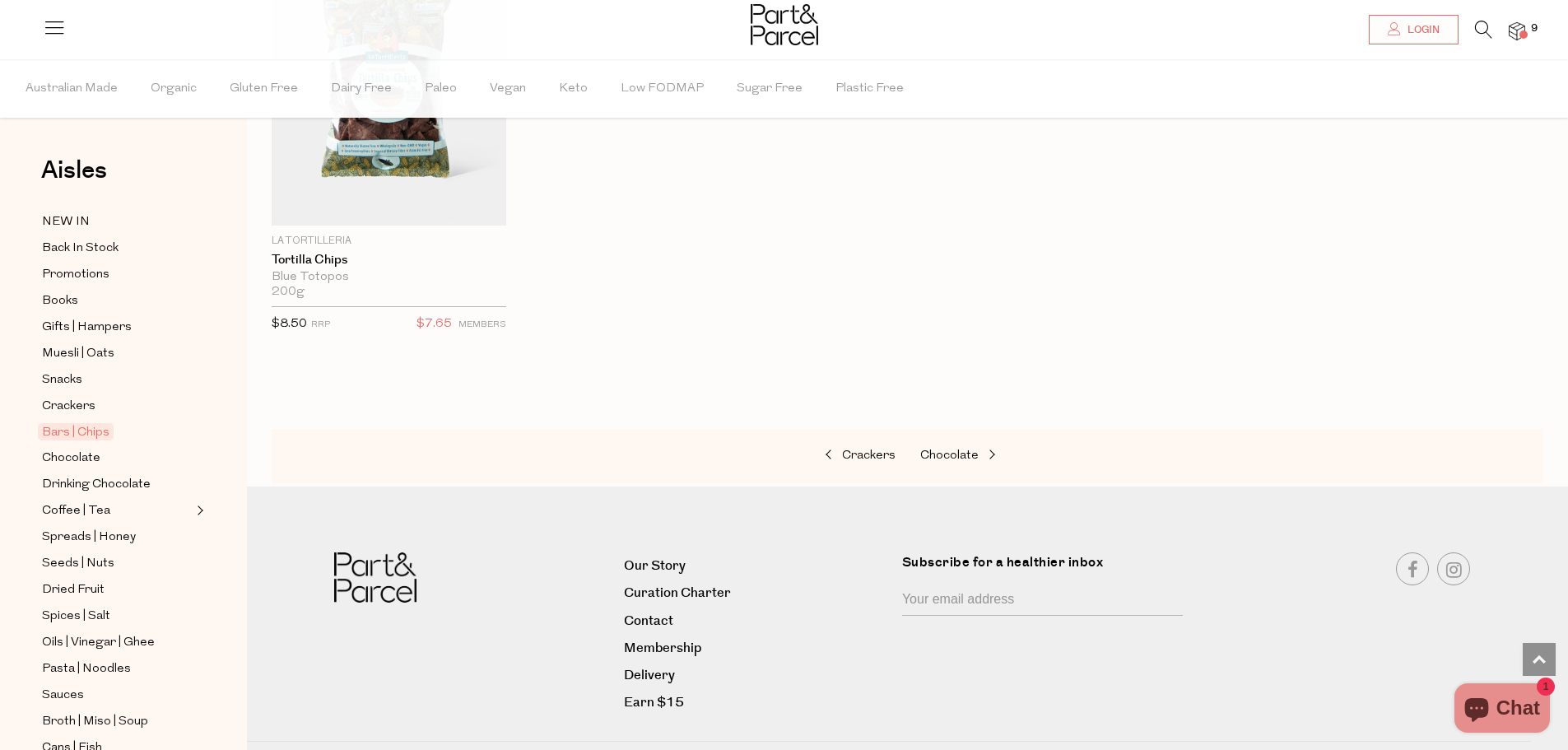
scroll to position [6149, 0]
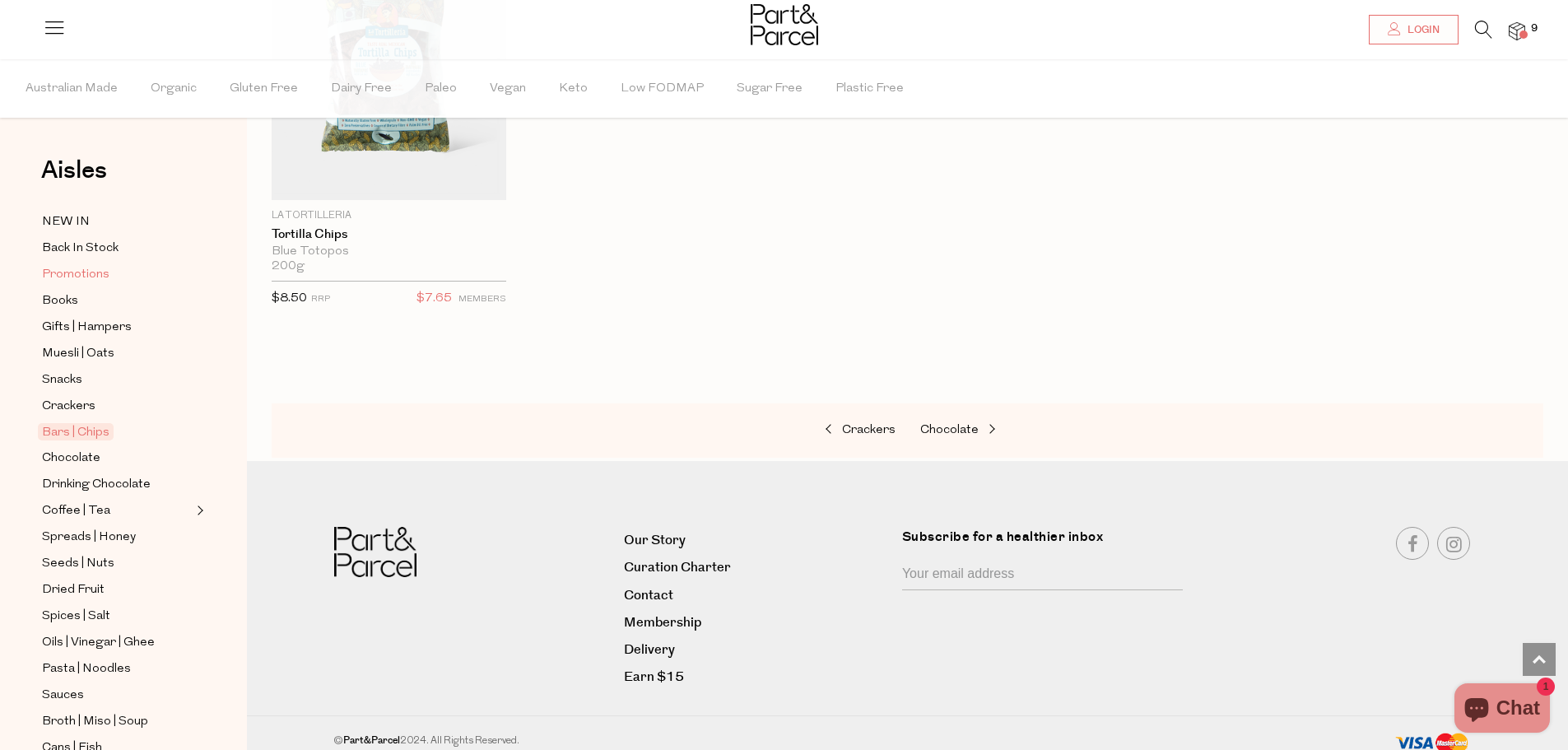
click at [66, 267] on span "Promotions" at bounding box center [75, 275] width 68 height 20
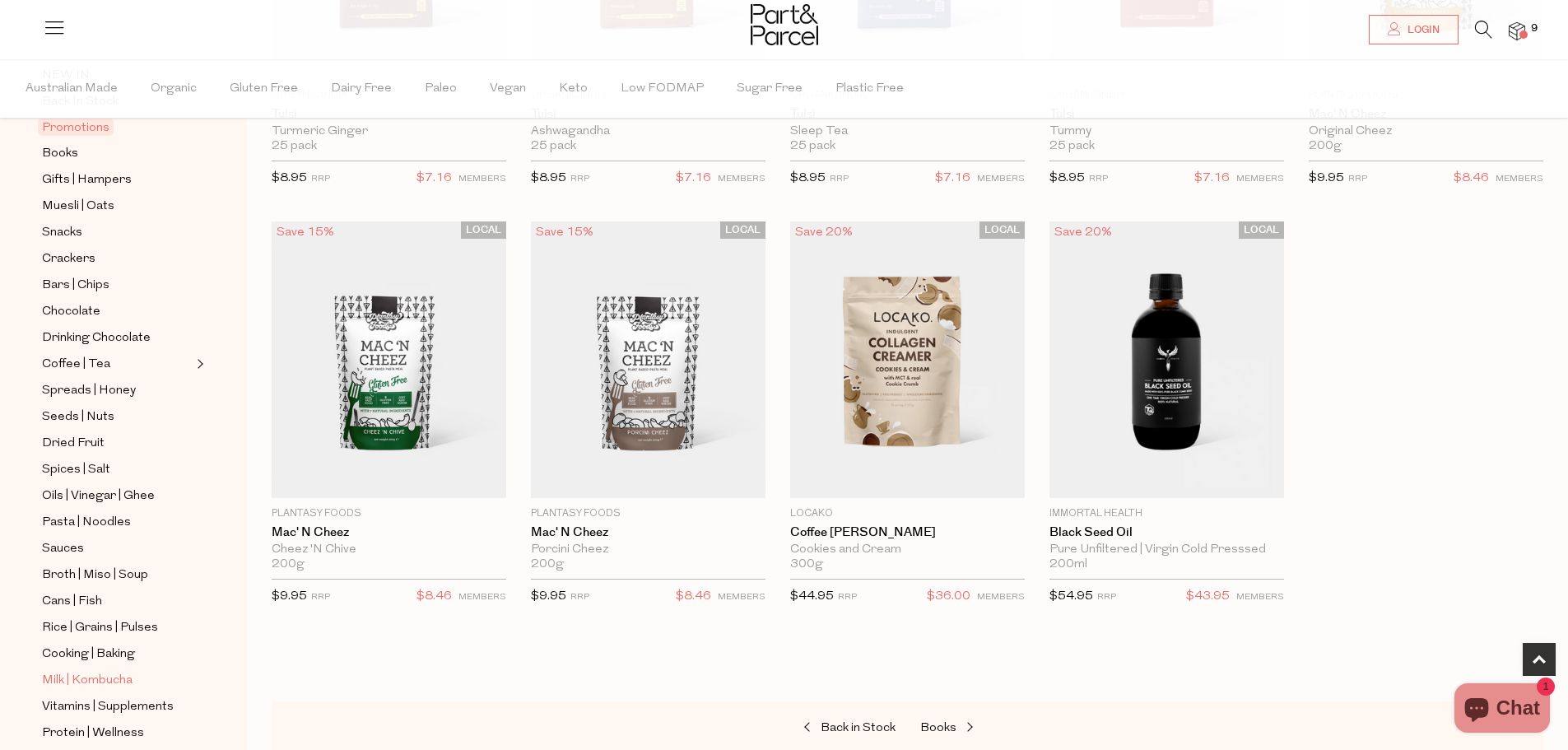
scroll to position [344, 0]
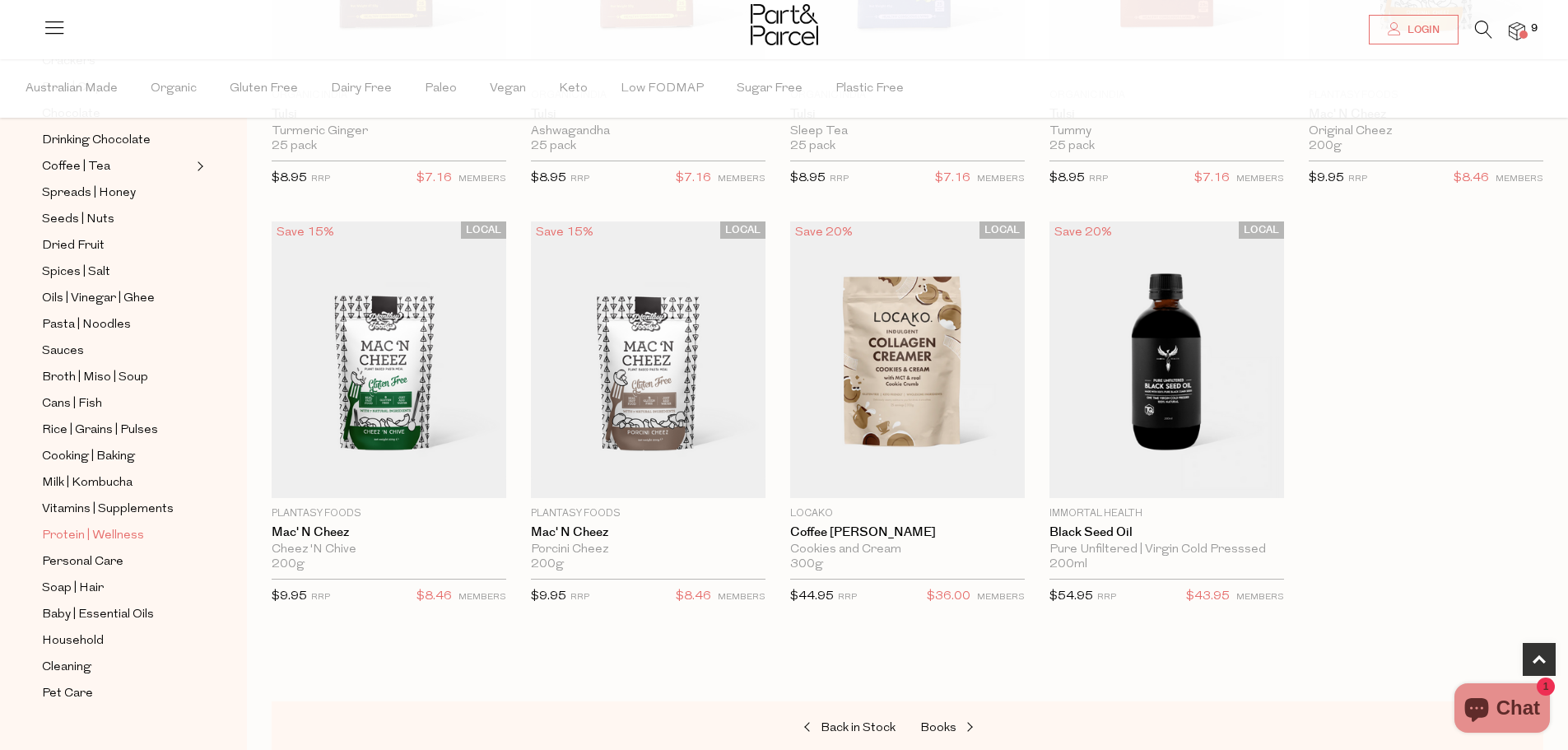
click at [87, 526] on span "Protein | Wellness" at bounding box center [93, 536] width 102 height 20
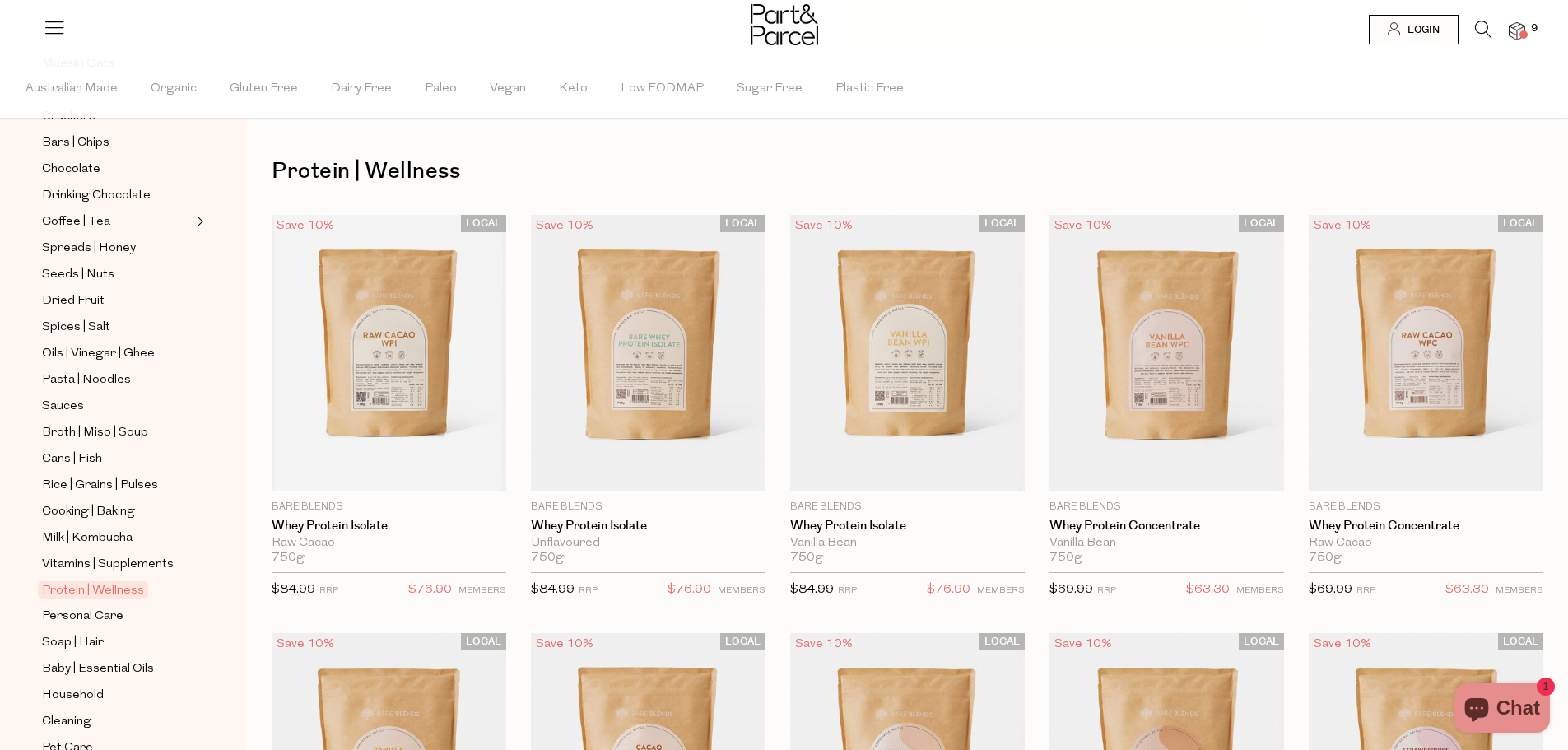
scroll to position [329, 0]
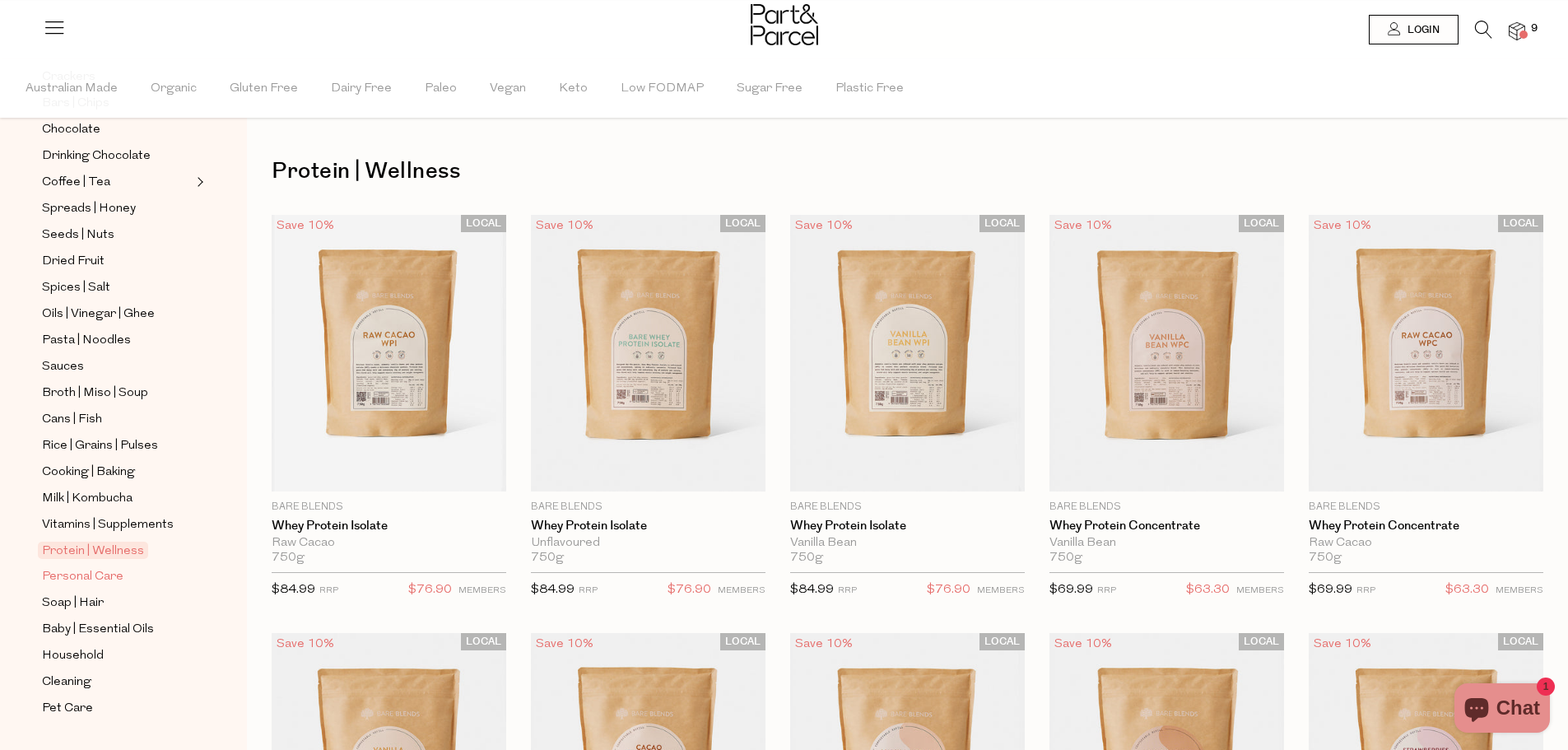
click at [80, 567] on span "Personal Care" at bounding box center [82, 577] width 81 height 20
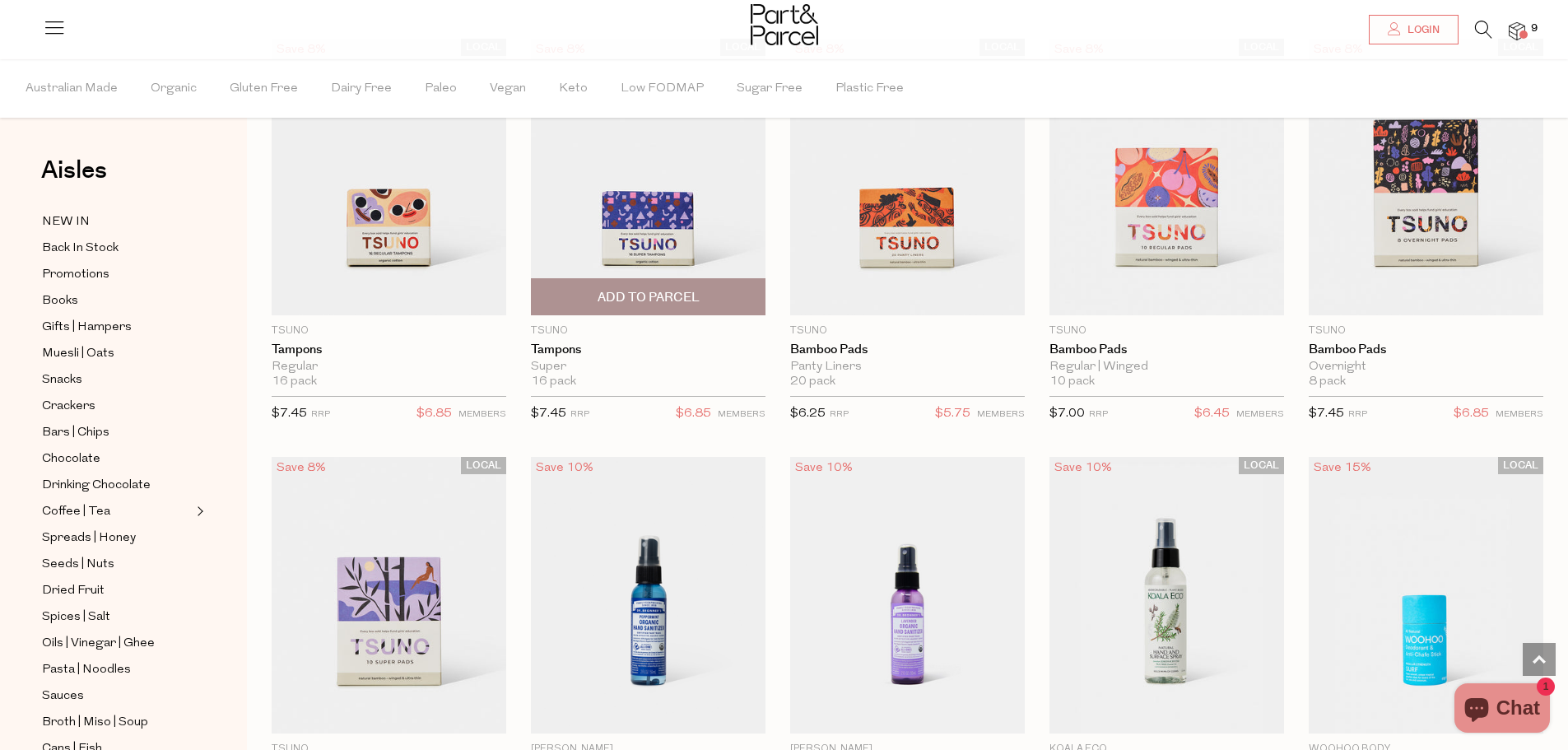
scroll to position [3128, 0]
